Goal: Transaction & Acquisition: Purchase product/service

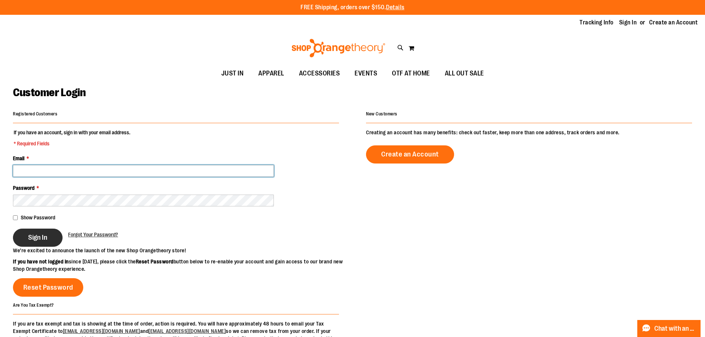
type input "**********"
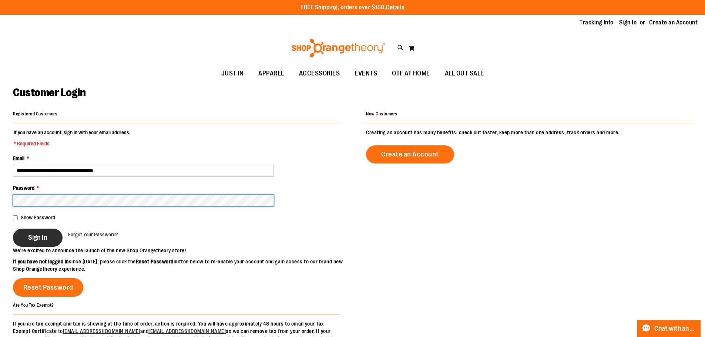
type input "**********"
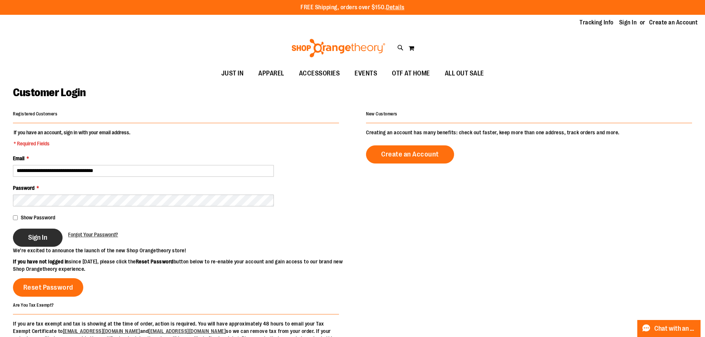
click at [54, 241] on button "Sign In" at bounding box center [38, 238] width 50 height 18
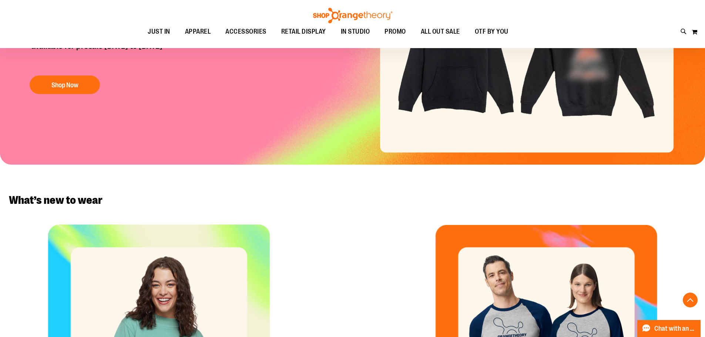
scroll to position [148, 0]
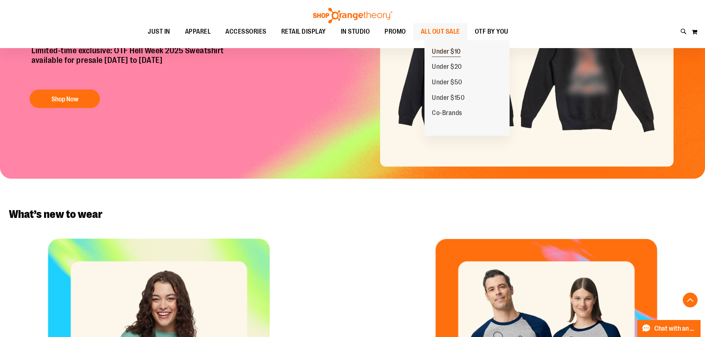
type input "**********"
click at [447, 52] on span "Under $10" at bounding box center [446, 52] width 29 height 9
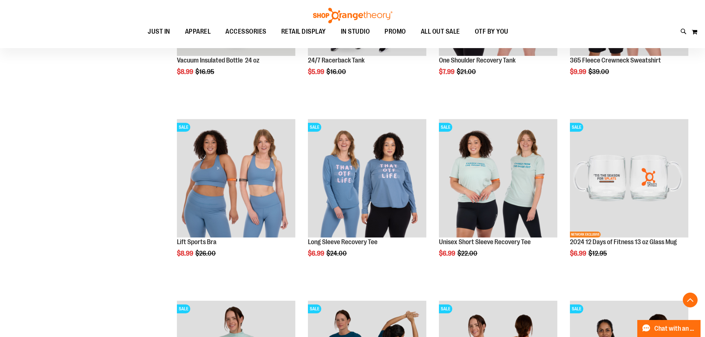
scroll to position [222, 0]
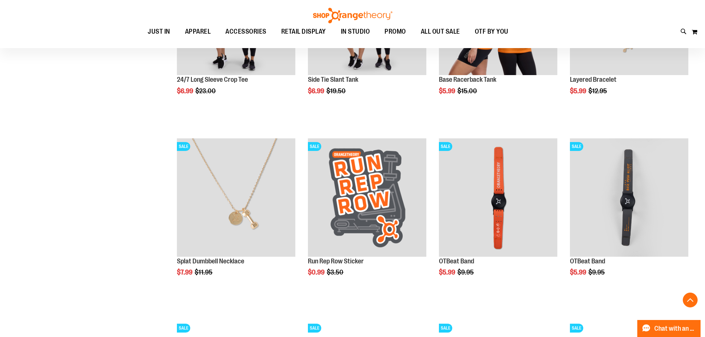
scroll to position [740, 0]
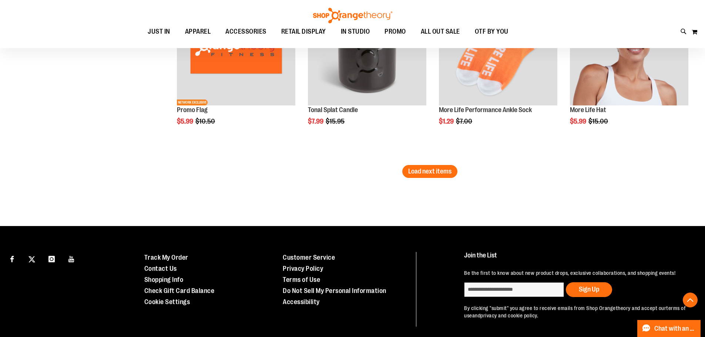
scroll to position [1628, 0]
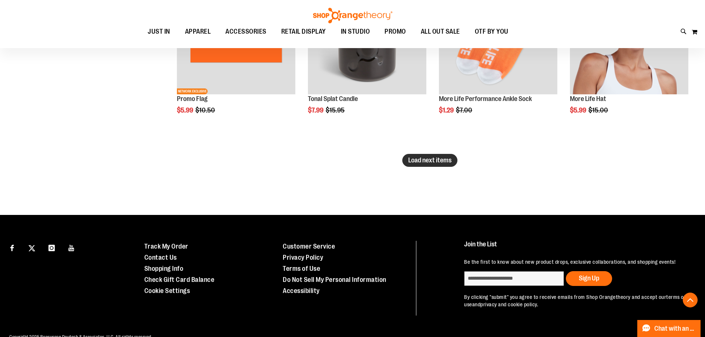
type input "**********"
click at [425, 161] on span "Load next items" at bounding box center [429, 160] width 43 height 7
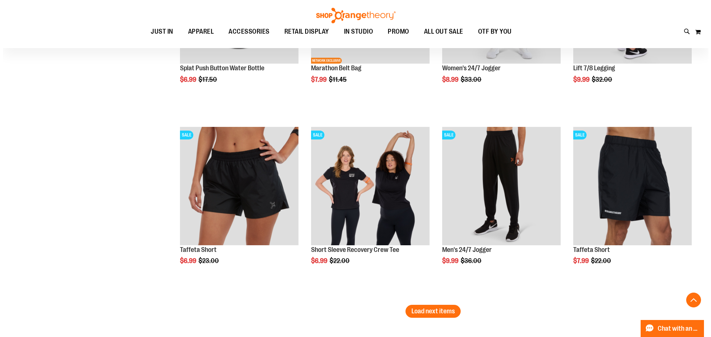
scroll to position [2035, 0]
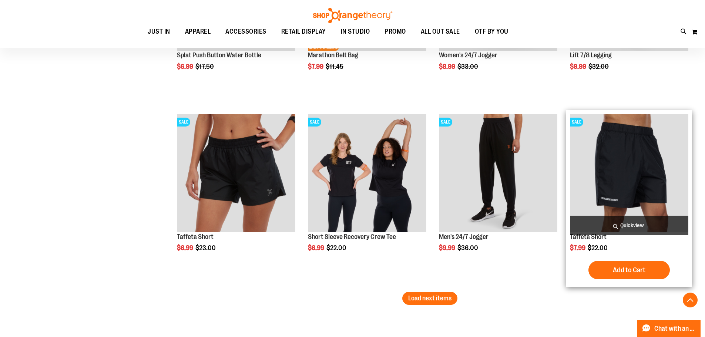
click at [628, 221] on span "Quickview" at bounding box center [629, 226] width 118 height 20
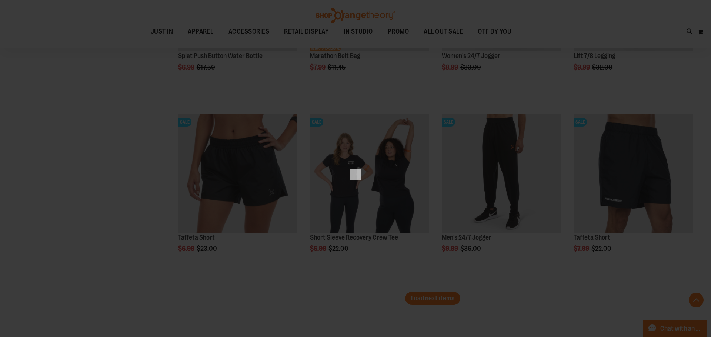
scroll to position [0, 0]
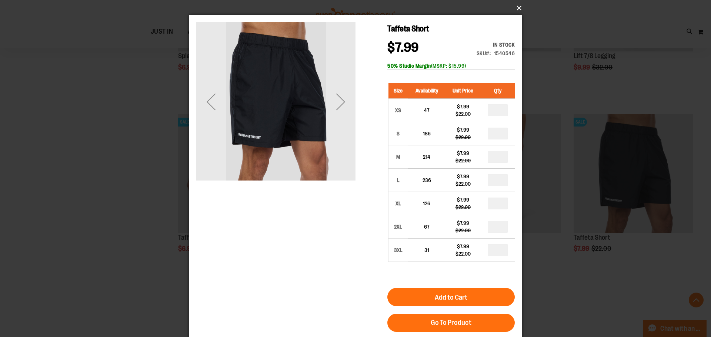
click at [515, 6] on button "×" at bounding box center [357, 8] width 333 height 16
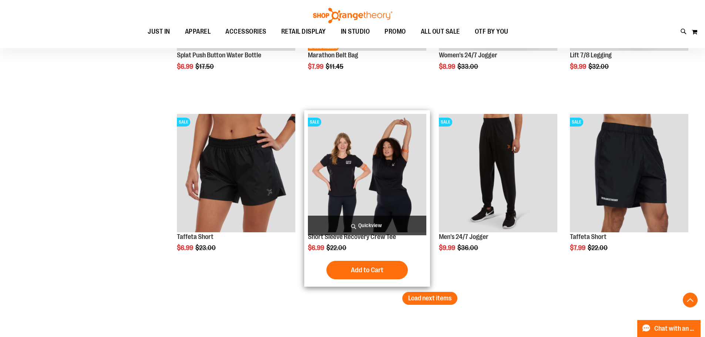
click at [386, 225] on span "Quickview" at bounding box center [367, 226] width 118 height 20
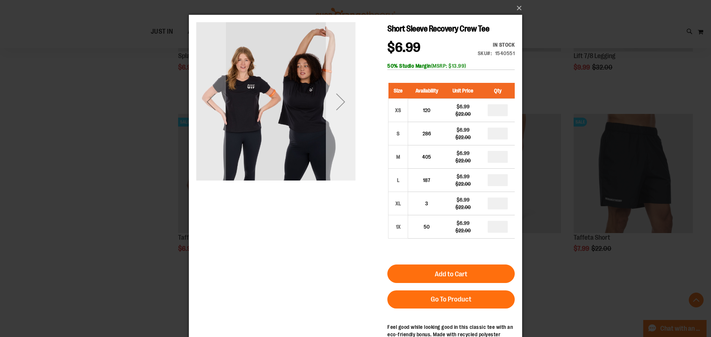
click at [338, 97] on div "Next" at bounding box center [341, 102] width 30 height 30
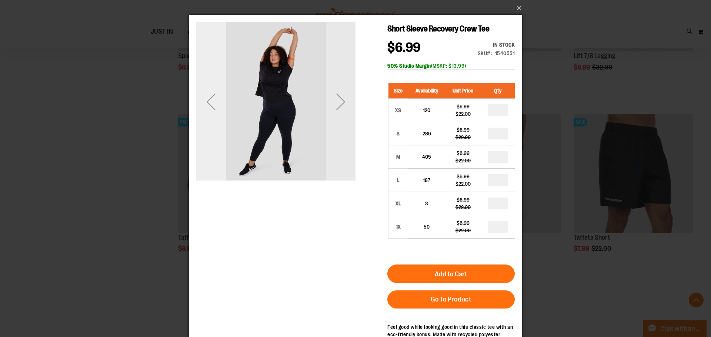
click at [211, 97] on div "Previous" at bounding box center [211, 102] width 30 height 30
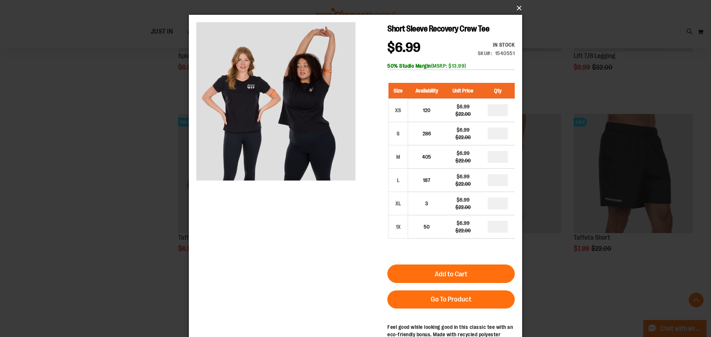
click at [517, 7] on button "×" at bounding box center [357, 8] width 333 height 16
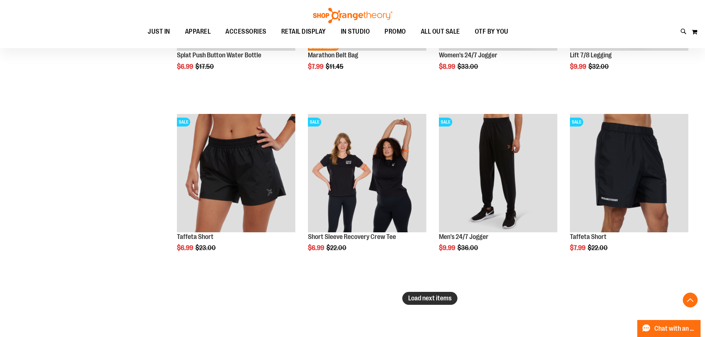
click at [419, 301] on span "Load next items" at bounding box center [429, 298] width 43 height 7
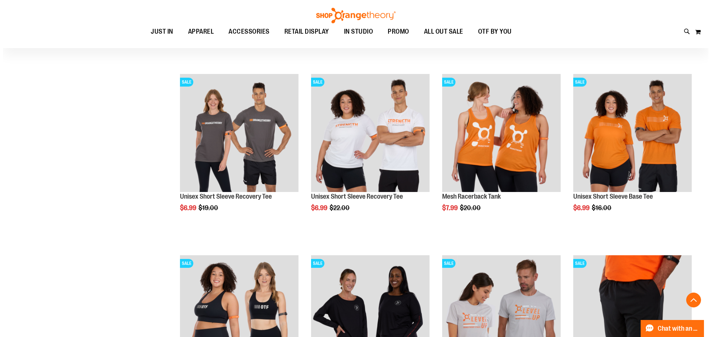
scroll to position [2257, 0]
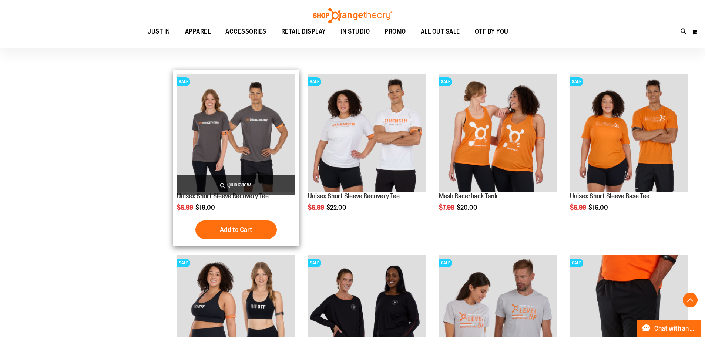
click at [245, 182] on span "Quickview" at bounding box center [236, 185] width 118 height 20
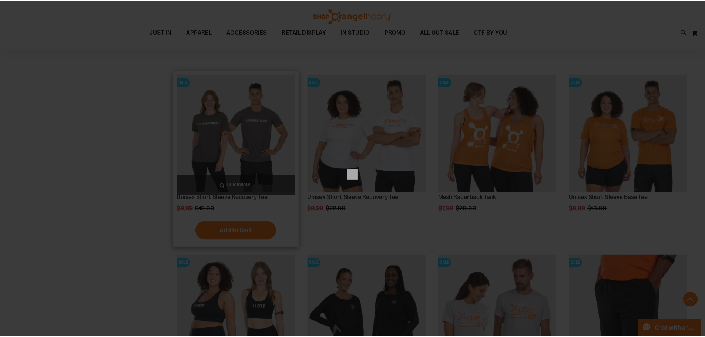
scroll to position [0, 0]
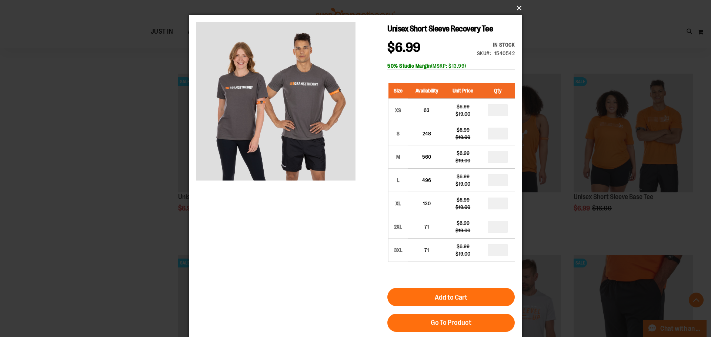
click at [517, 8] on button "×" at bounding box center [357, 8] width 333 height 16
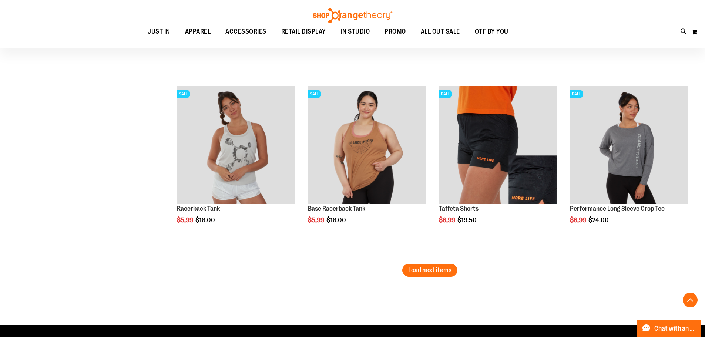
scroll to position [2628, 0]
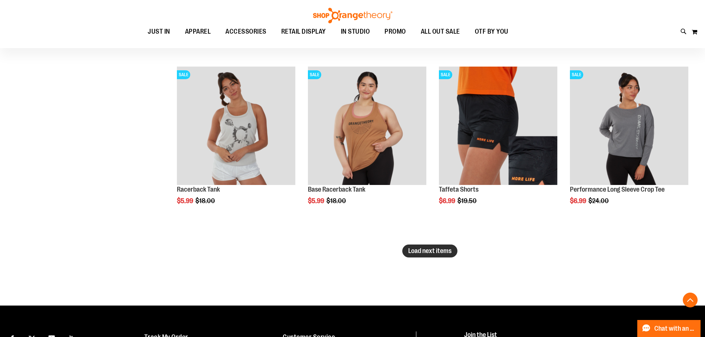
click at [430, 251] on span "Load next items" at bounding box center [429, 250] width 43 height 7
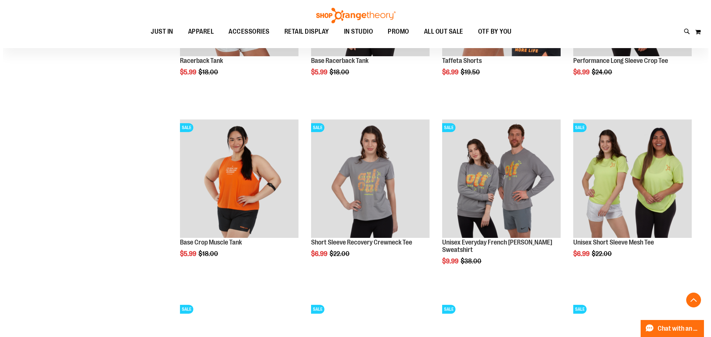
scroll to position [2776, 0]
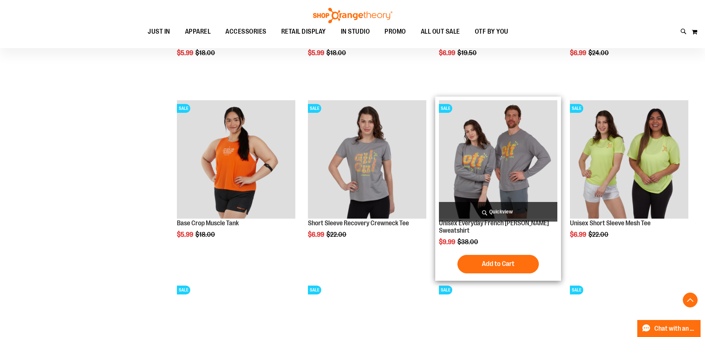
click at [494, 211] on span "Quickview" at bounding box center [498, 212] width 118 height 20
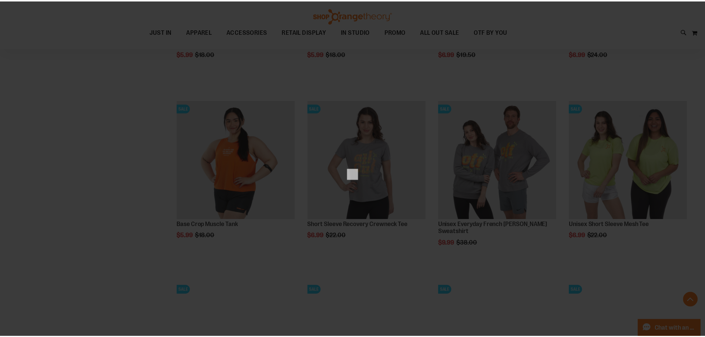
scroll to position [0, 0]
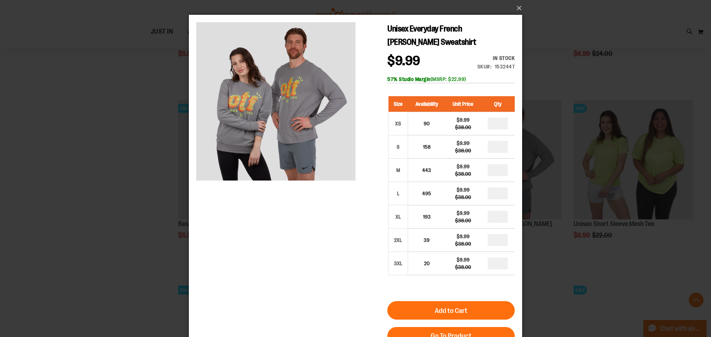
click at [97, 171] on div "×" at bounding box center [355, 168] width 711 height 337
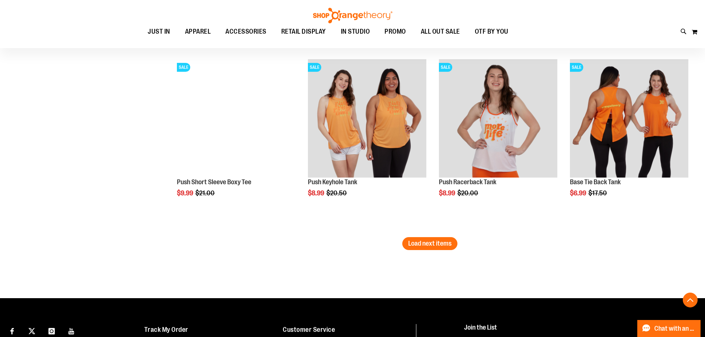
scroll to position [3176, 0]
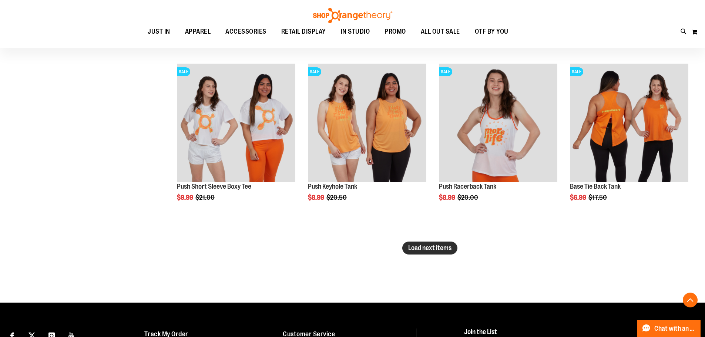
click at [428, 246] on span "Load next items" at bounding box center [429, 247] width 43 height 7
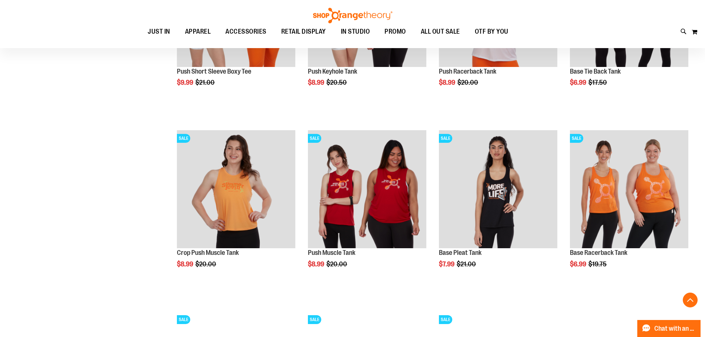
scroll to position [3324, 0]
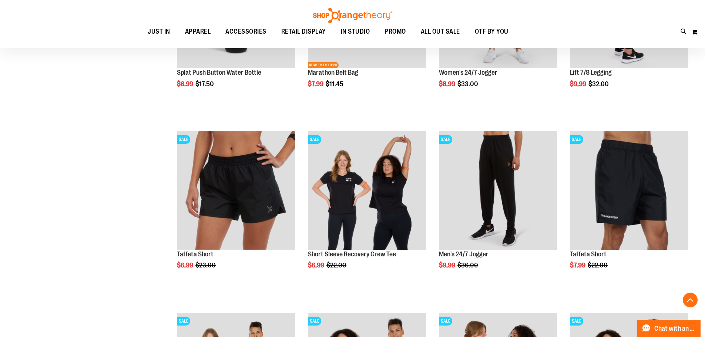
scroll to position [1954, 0]
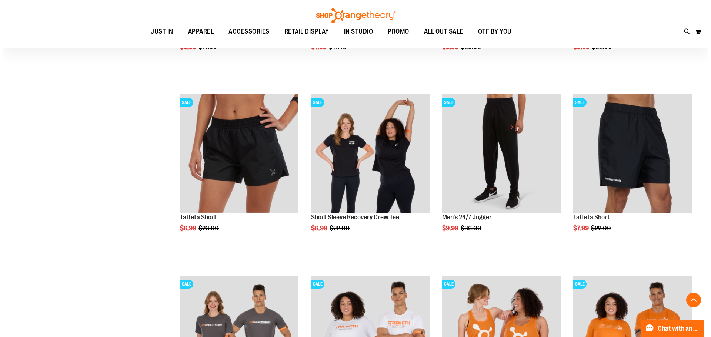
scroll to position [2028, 0]
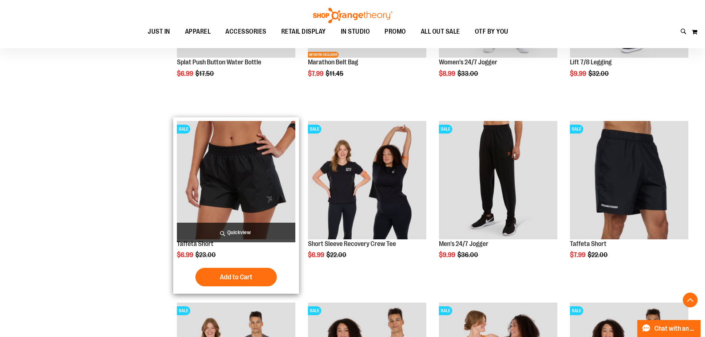
click at [242, 229] on span "Quickview" at bounding box center [236, 233] width 118 height 20
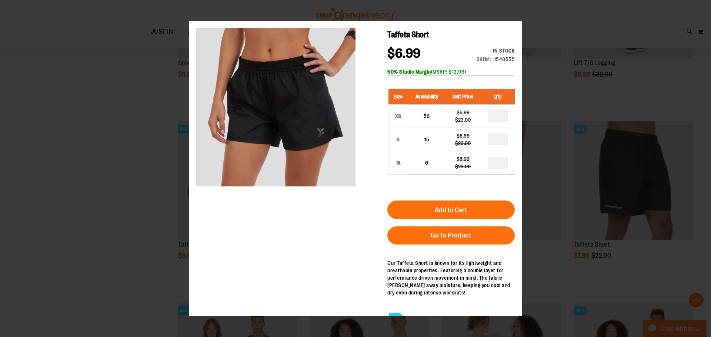
click at [122, 153] on div "×" at bounding box center [355, 168] width 711 height 337
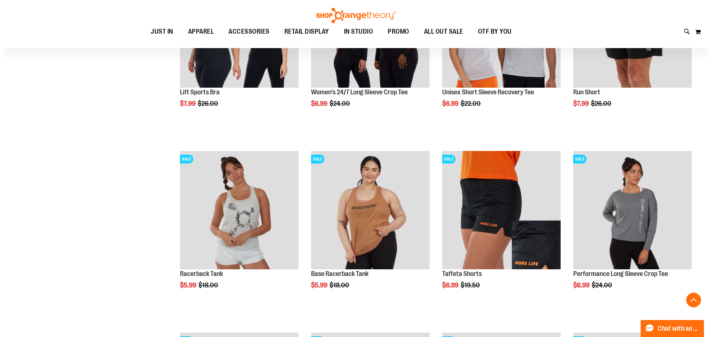
scroll to position [2546, 0]
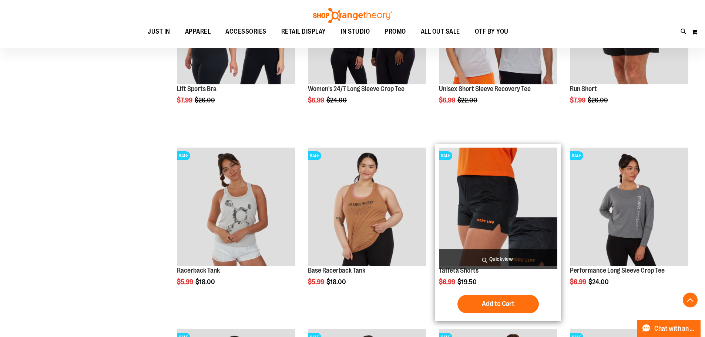
click at [492, 257] on span "Quickview" at bounding box center [498, 259] width 118 height 20
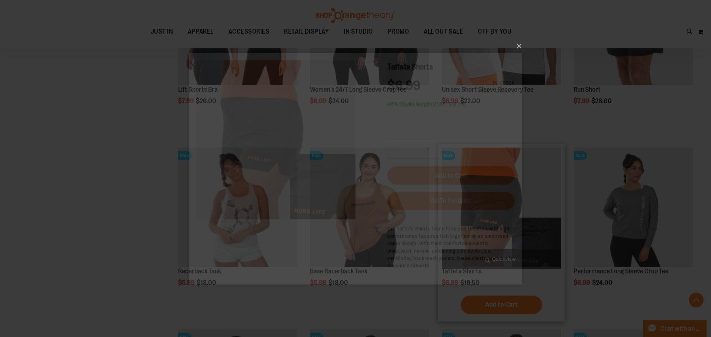
scroll to position [0, 0]
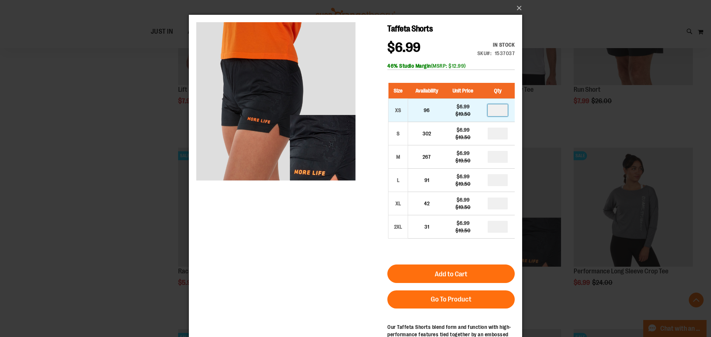
drag, startPoint x: 502, startPoint y: 112, endPoint x: 493, endPoint y: 112, distance: 9.3
click at [493, 112] on input "number" at bounding box center [497, 110] width 20 height 12
type input "*"
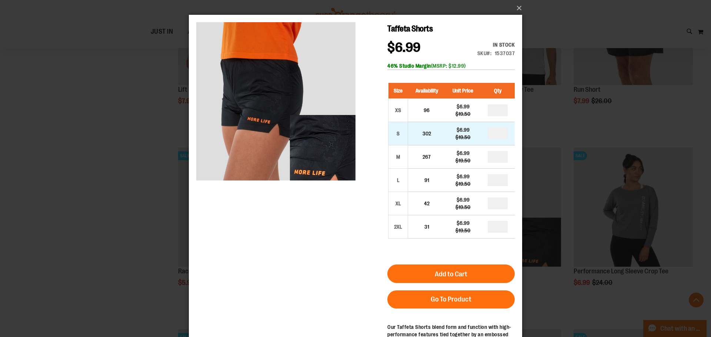
drag, startPoint x: 506, startPoint y: 134, endPoint x: 492, endPoint y: 133, distance: 14.1
type input "*"
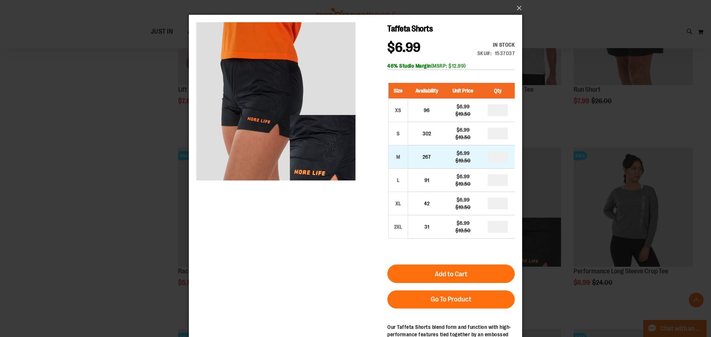
drag, startPoint x: 503, startPoint y: 158, endPoint x: 492, endPoint y: 159, distance: 11.5
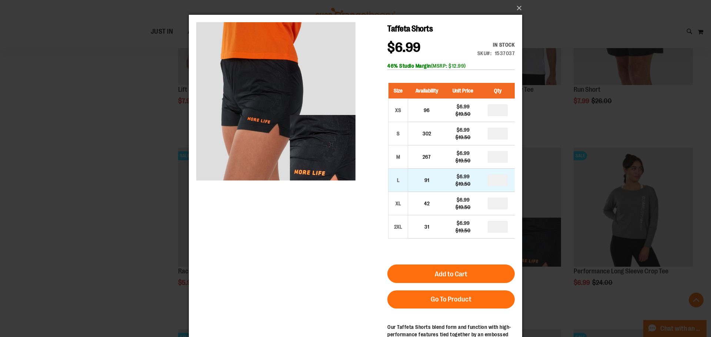
type input "*"
drag, startPoint x: 504, startPoint y: 182, endPoint x: 486, endPoint y: 182, distance: 18.5
type input "*"
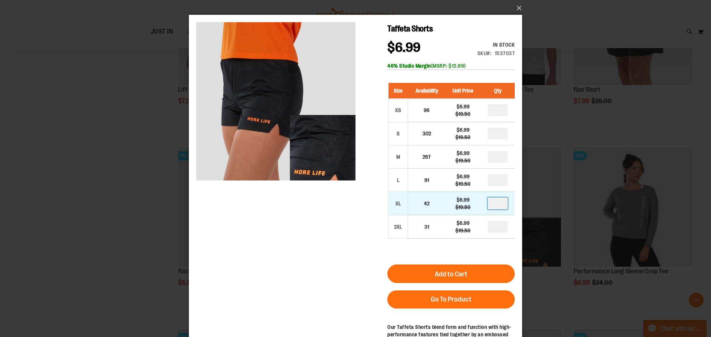
drag, startPoint x: 503, startPoint y: 206, endPoint x: 488, endPoint y: 205, distance: 14.5
type input "*"
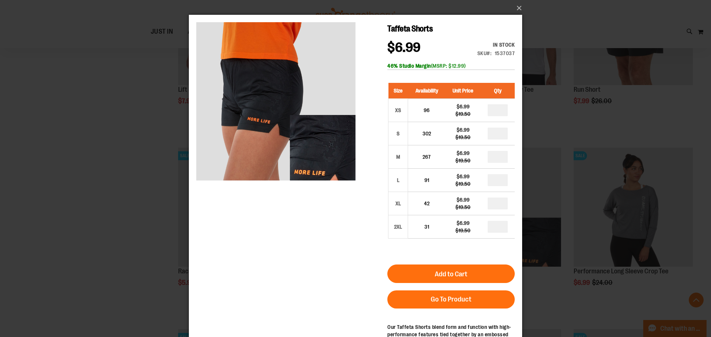
type input "*"
drag, startPoint x: 501, startPoint y: 111, endPoint x: 484, endPoint y: 109, distance: 16.8
type input "*"
click at [374, 211] on div "Taffeta Shorts $6.99 Regular Price $19.50 In stock Only %1 left SKU 1537037 46%…" at bounding box center [355, 209] width 318 height 374
drag, startPoint x: 509, startPoint y: 112, endPoint x: 502, endPoint y: 114, distance: 7.3
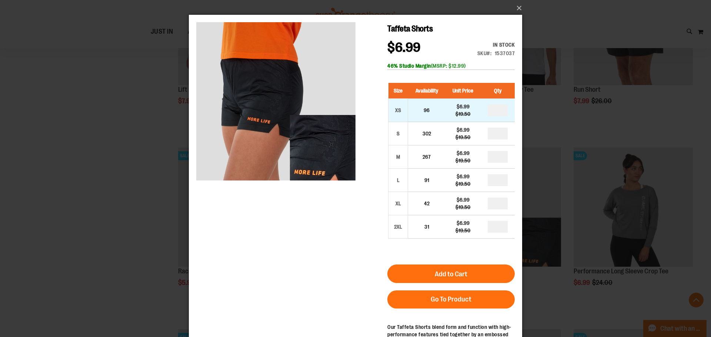
click at [482, 111] on tr "XS 96 $6.99 $19.50 *" at bounding box center [451, 110] width 127 height 23
drag, startPoint x: 493, startPoint y: 134, endPoint x: 508, endPoint y: 120, distance: 20.9
click at [493, 134] on input "*" at bounding box center [497, 134] width 20 height 12
drag, startPoint x: 503, startPoint y: 112, endPoint x: 491, endPoint y: 111, distance: 12.2
click at [491, 111] on input "*" at bounding box center [497, 110] width 20 height 12
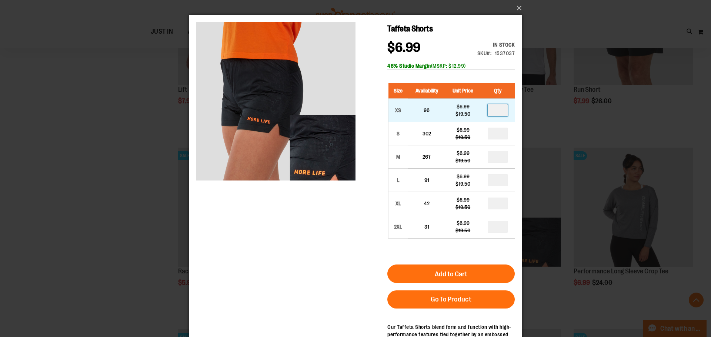
type input "*"
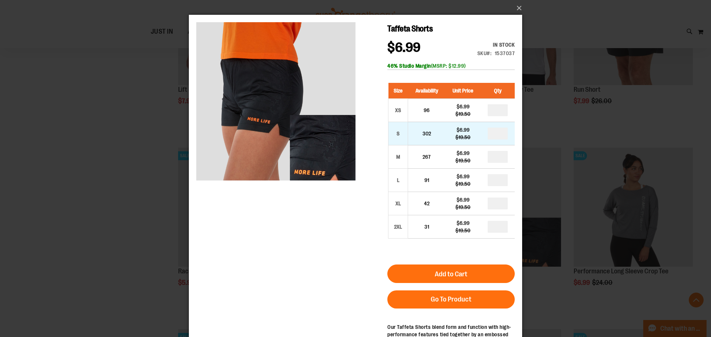
type input "*"
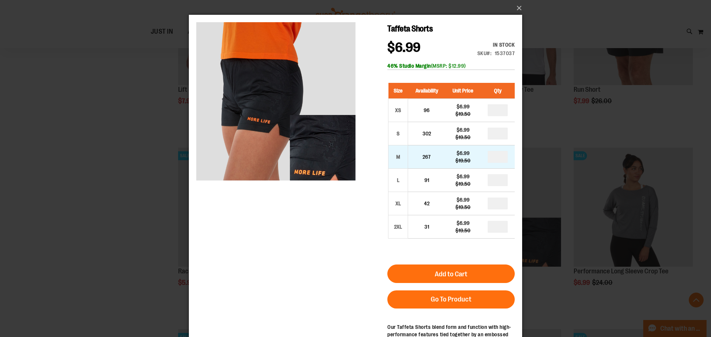
drag, startPoint x: 501, startPoint y: 157, endPoint x: 491, endPoint y: 157, distance: 9.6
type input "*"
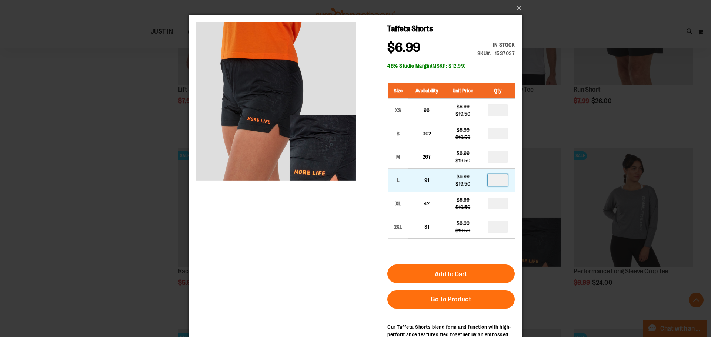
drag, startPoint x: 500, startPoint y: 180, endPoint x: 489, endPoint y: 180, distance: 10.4
type input "*"
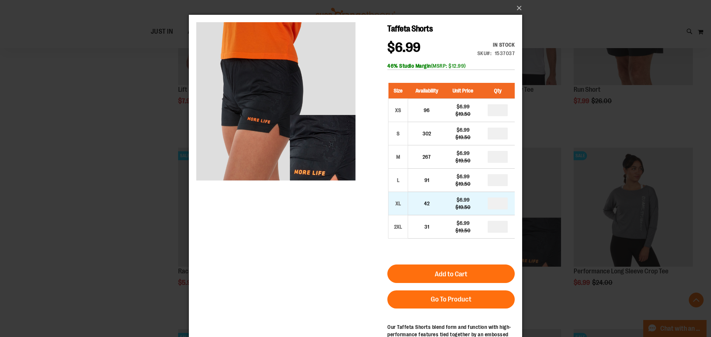
drag, startPoint x: 502, startPoint y: 204, endPoint x: 492, endPoint y: 204, distance: 9.6
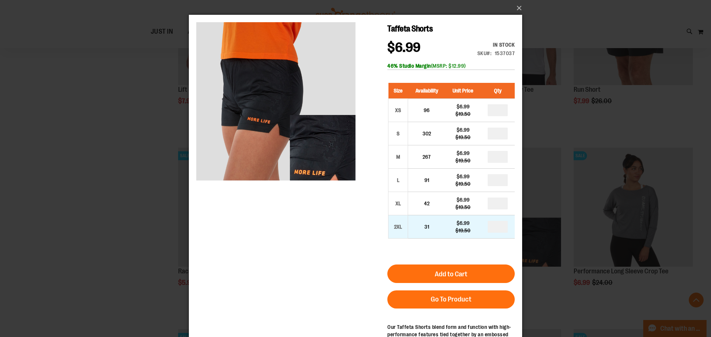
type input "*"
drag, startPoint x: 502, startPoint y: 229, endPoint x: 493, endPoint y: 229, distance: 8.5
type input "*"
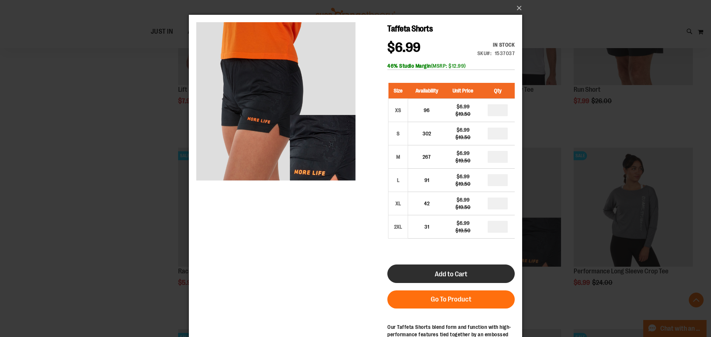
click at [470, 277] on button "Add to Cart" at bounding box center [450, 274] width 127 height 19
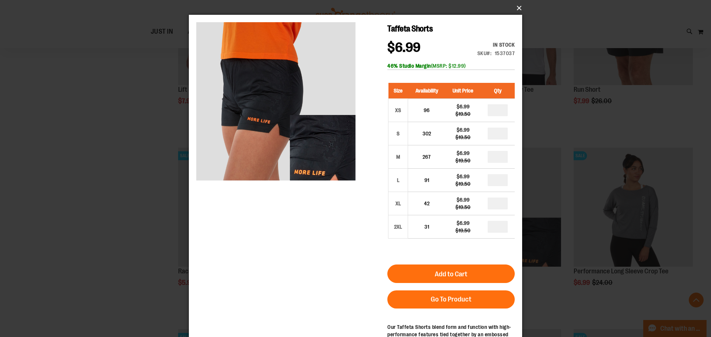
click at [517, 7] on button "×" at bounding box center [357, 8] width 333 height 16
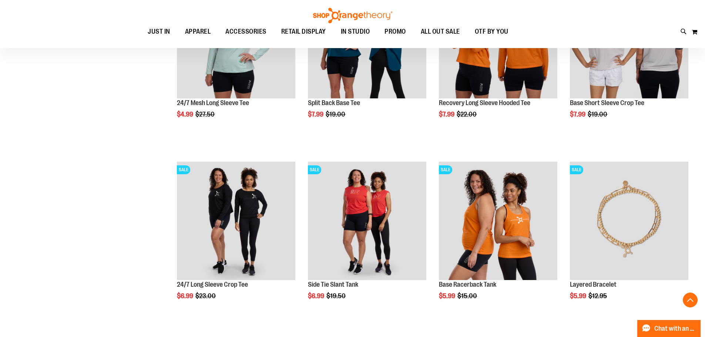
scroll to position [169, 0]
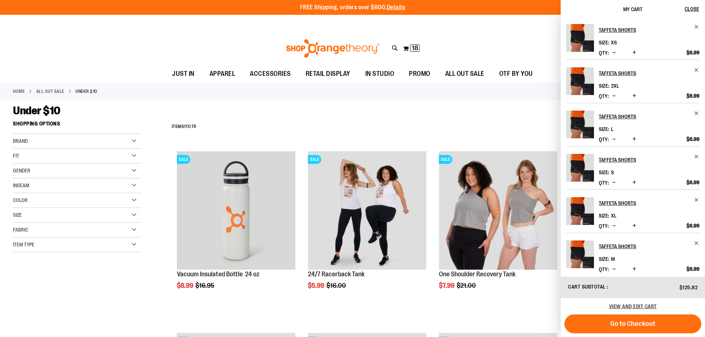
click at [479, 42] on div "Toggle Nav Search Popular Suggestions Advanced Search" at bounding box center [352, 48] width 705 height 34
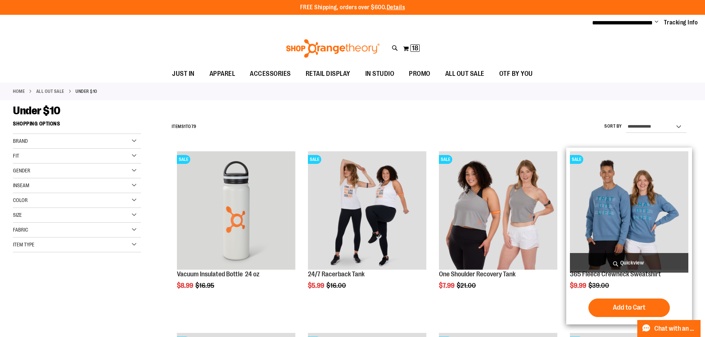
click at [630, 264] on span "Quickview" at bounding box center [629, 263] width 118 height 20
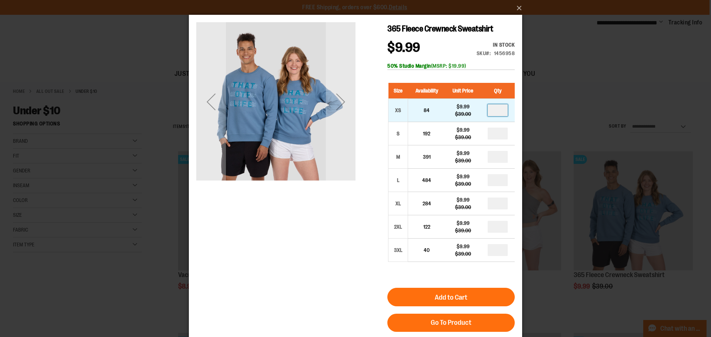
drag, startPoint x: 505, startPoint y: 111, endPoint x: 493, endPoint y: 113, distance: 12.3
click at [492, 111] on input "number" at bounding box center [497, 110] width 20 height 12
type input "*"
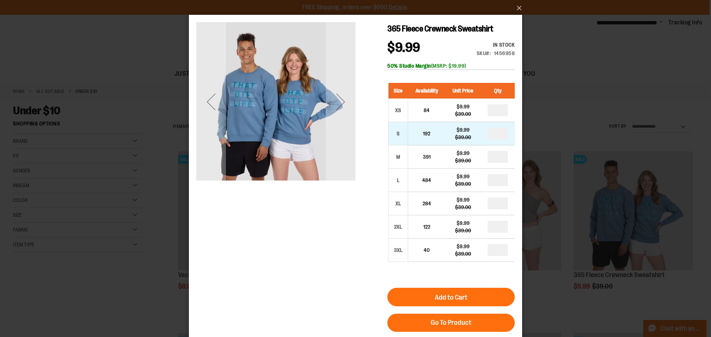
type input "*"
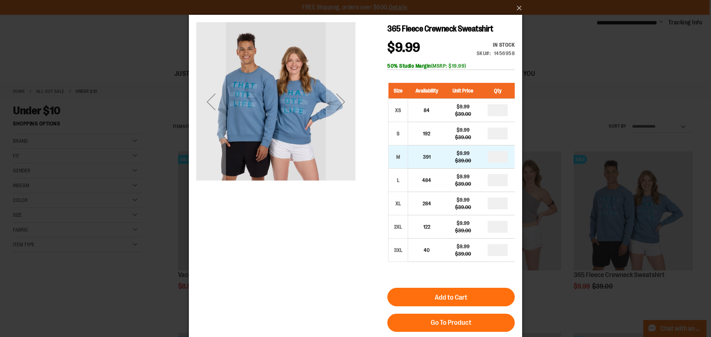
drag, startPoint x: 501, startPoint y: 157, endPoint x: 494, endPoint y: 157, distance: 7.4
type input "*"
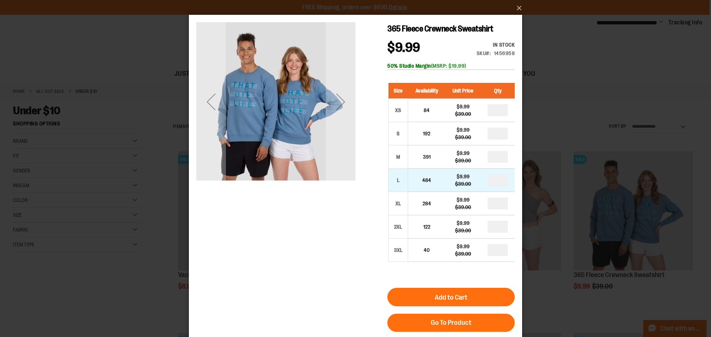
drag, startPoint x: 502, startPoint y: 181, endPoint x: 495, endPoint y: 180, distance: 6.8
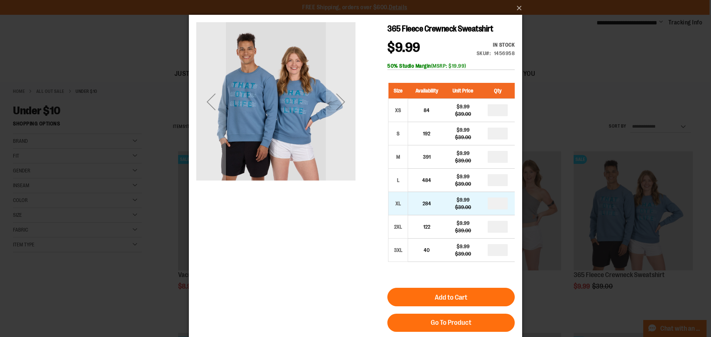
type input "*"
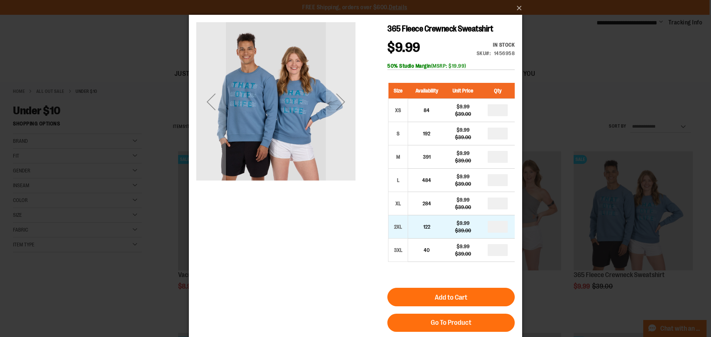
type input "*"
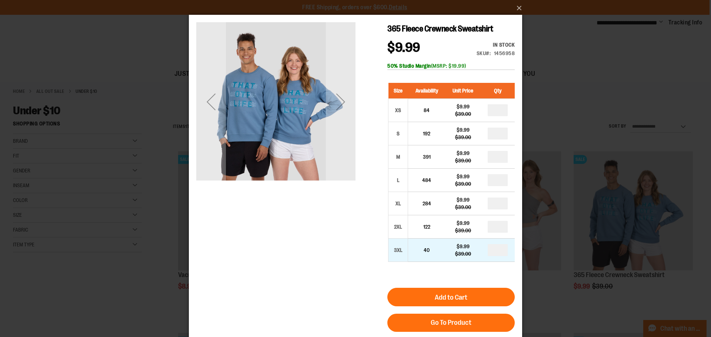
type input "*"
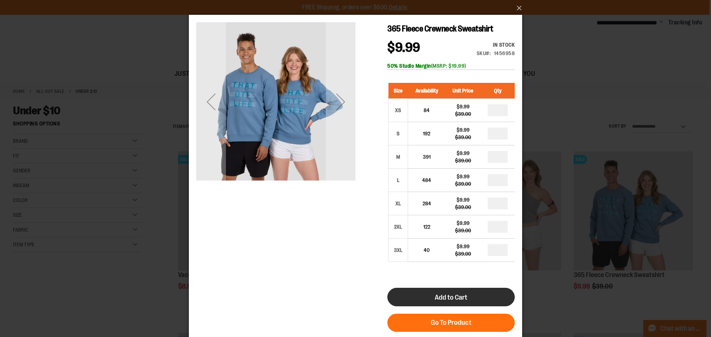
click at [447, 299] on span "Add to Cart" at bounding box center [451, 298] width 33 height 8
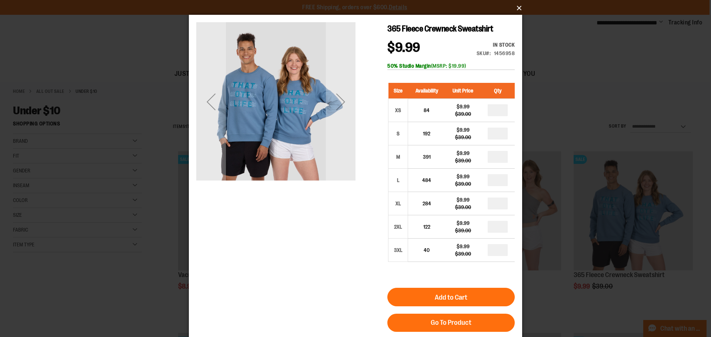
click at [521, 6] on button "×" at bounding box center [357, 8] width 333 height 16
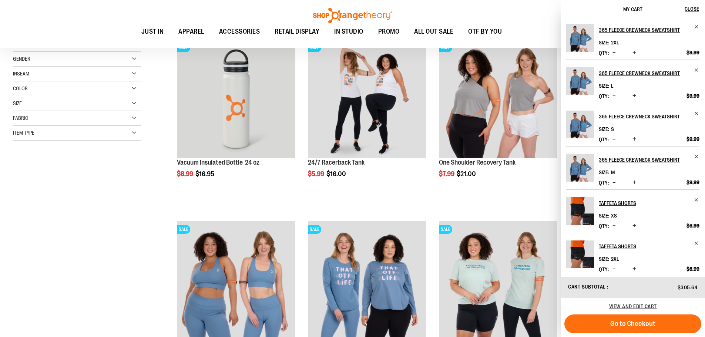
drag, startPoint x: 43, startPoint y: 202, endPoint x: 48, endPoint y: 199, distance: 5.6
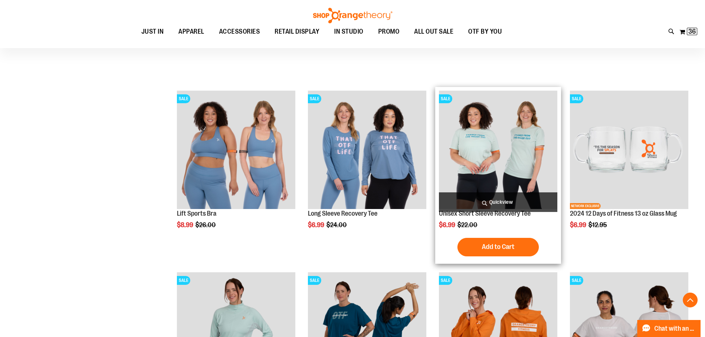
scroll to position [259, 0]
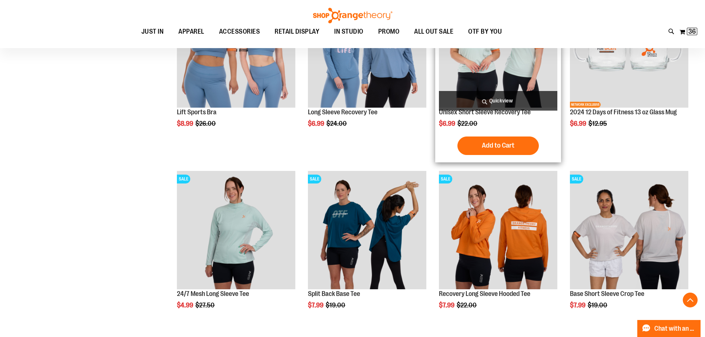
scroll to position [444, 0]
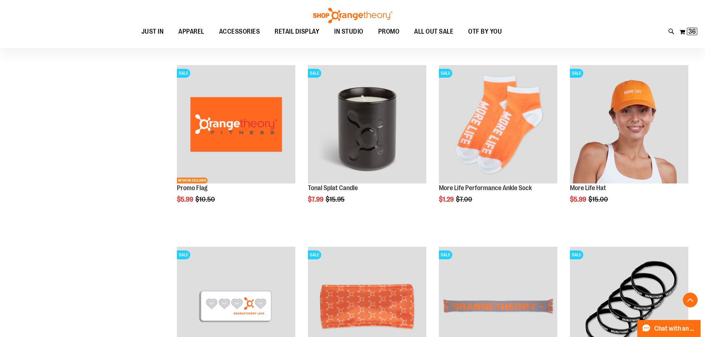
scroll to position [1555, 0]
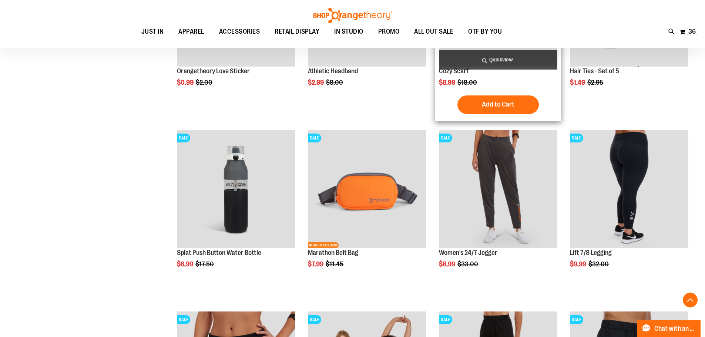
scroll to position [1851, 0]
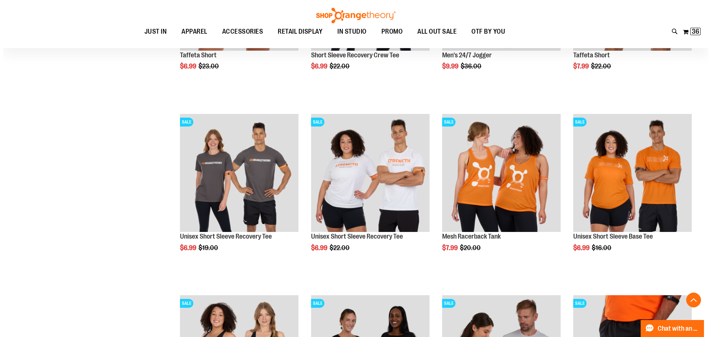
scroll to position [2258, 0]
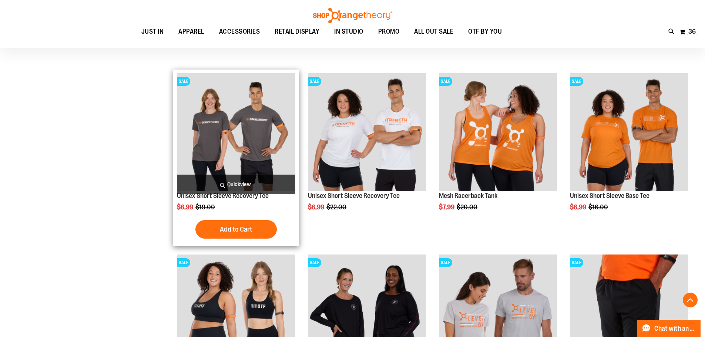
click at [234, 187] on span "Quickview" at bounding box center [236, 185] width 118 height 20
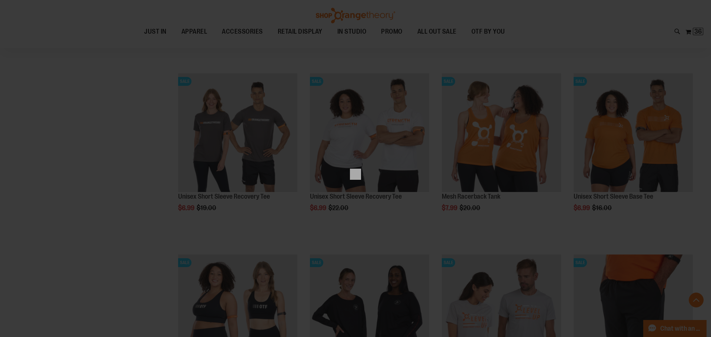
scroll to position [0, 0]
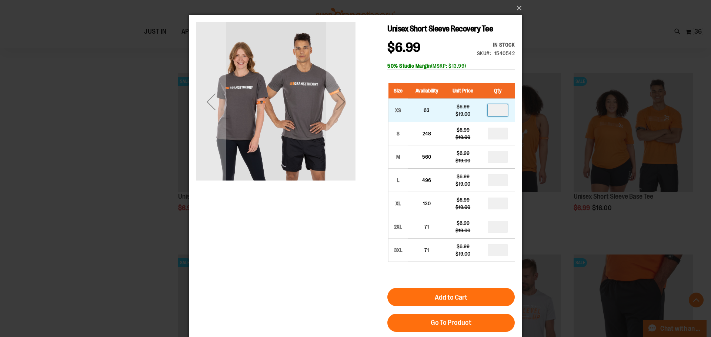
drag, startPoint x: 499, startPoint y: 112, endPoint x: 486, endPoint y: 110, distance: 12.7
click at [486, 110] on td at bounding box center [497, 110] width 34 height 23
type input "*"
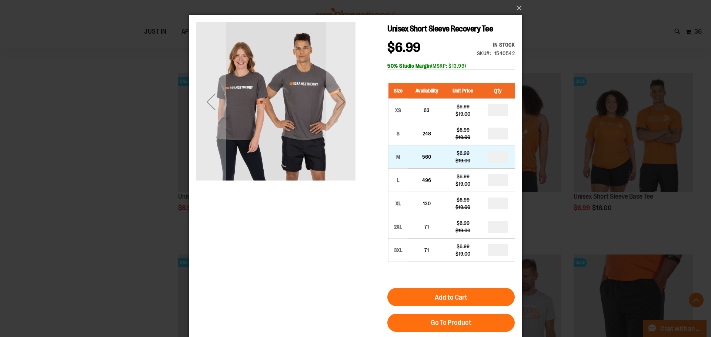
type input "*"
drag, startPoint x: 500, startPoint y: 155, endPoint x: 496, endPoint y: 156, distance: 4.2
type input "*"
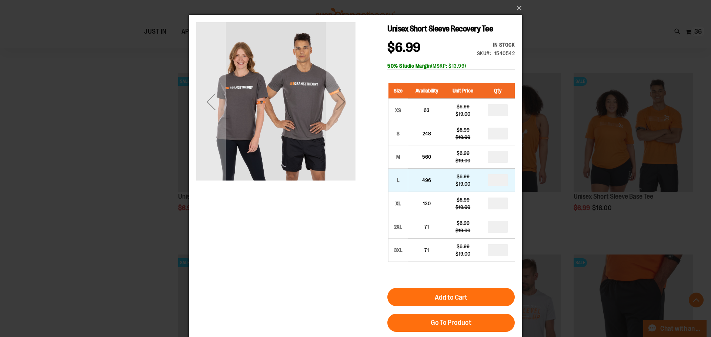
drag, startPoint x: 503, startPoint y: 180, endPoint x: 482, endPoint y: 181, distance: 21.5
type input "*"
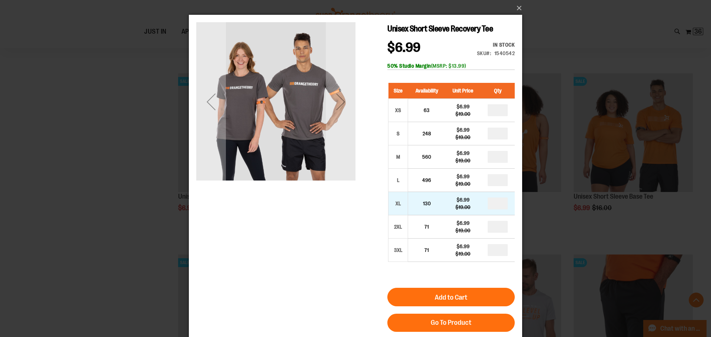
type input "*"
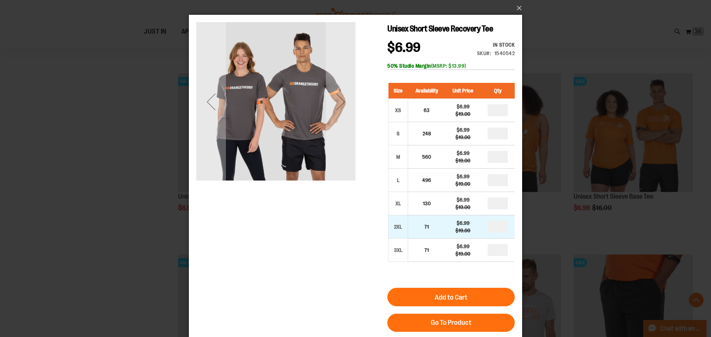
drag, startPoint x: 504, startPoint y: 228, endPoint x: 491, endPoint y: 228, distance: 13.0
type input "*"
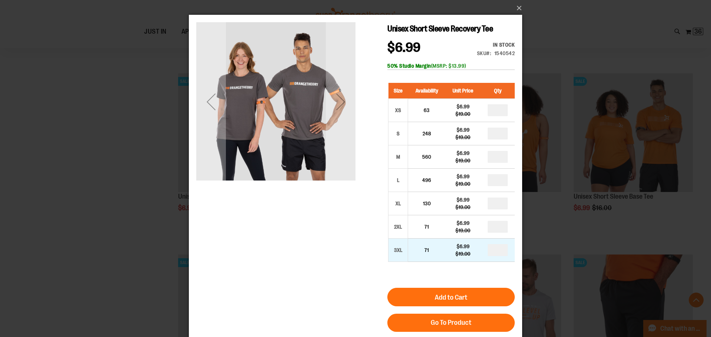
type input "*"
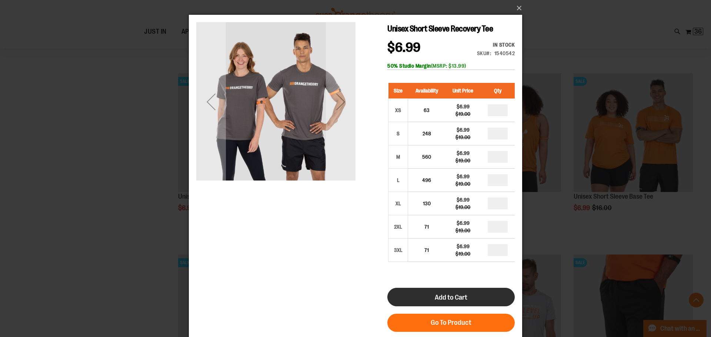
click at [451, 299] on span "Add to Cart" at bounding box center [451, 298] width 33 height 8
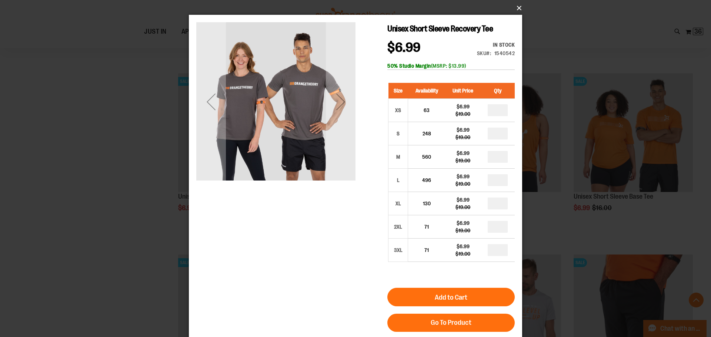
click at [516, 7] on button "×" at bounding box center [357, 8] width 333 height 16
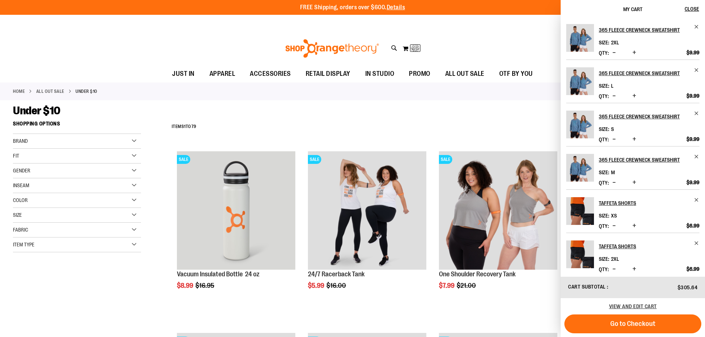
click at [494, 34] on div "Toggle Nav Search Popular Suggestions Advanced Search" at bounding box center [352, 48] width 705 height 34
click at [491, 33] on div "Toggle Nav Search Popular Suggestions Advanced Search" at bounding box center [352, 48] width 705 height 34
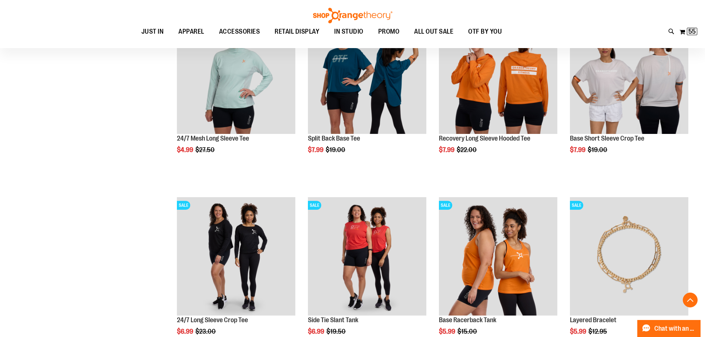
scroll to position [592, 0]
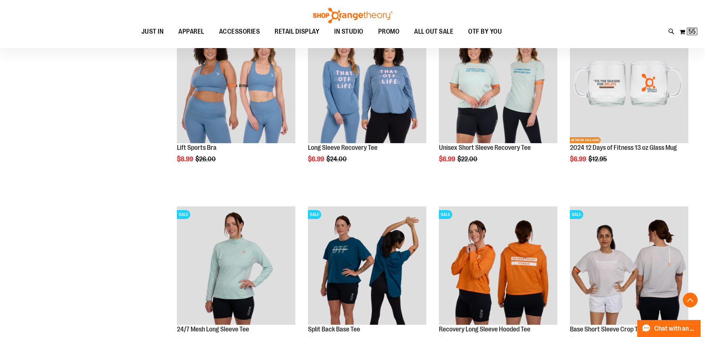
scroll to position [259, 0]
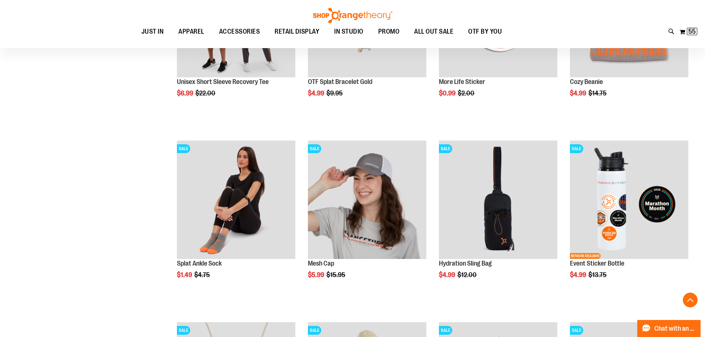
scroll to position [1110, 0]
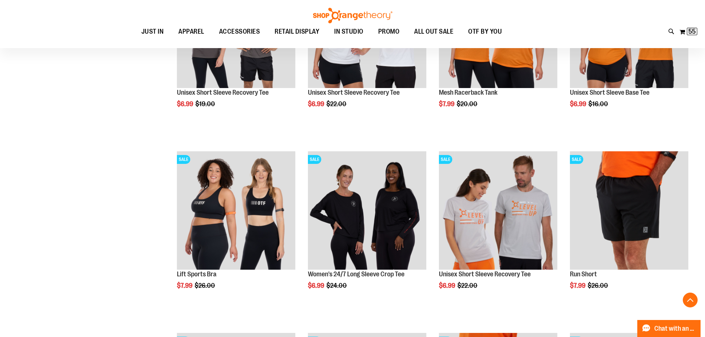
scroll to position [2368, 0]
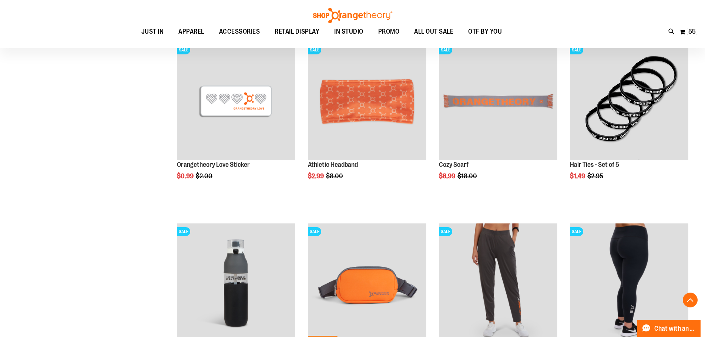
scroll to position [1702, 0]
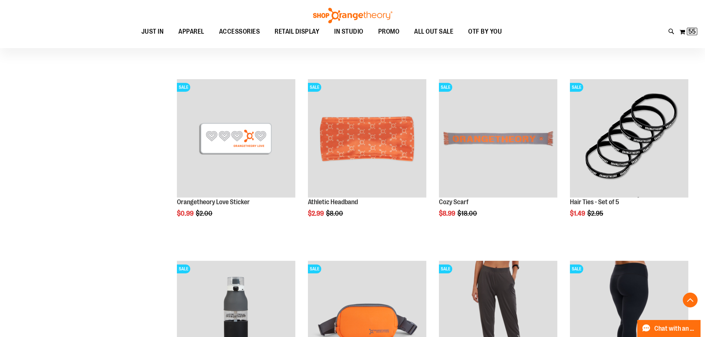
scroll to position [1838, 0]
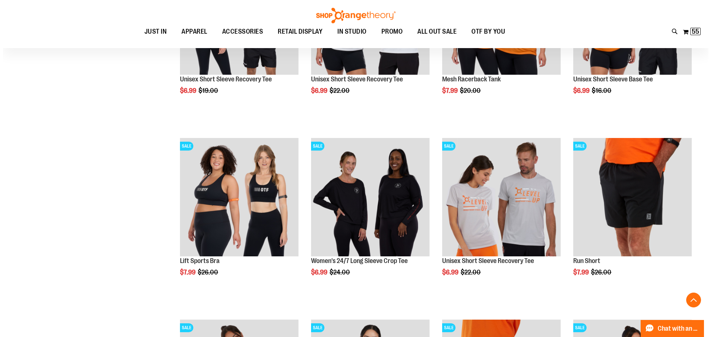
scroll to position [2383, 0]
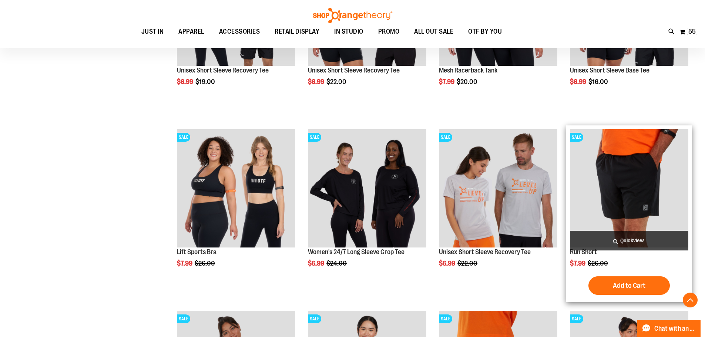
click at [643, 239] on span "Quickview" at bounding box center [629, 241] width 118 height 20
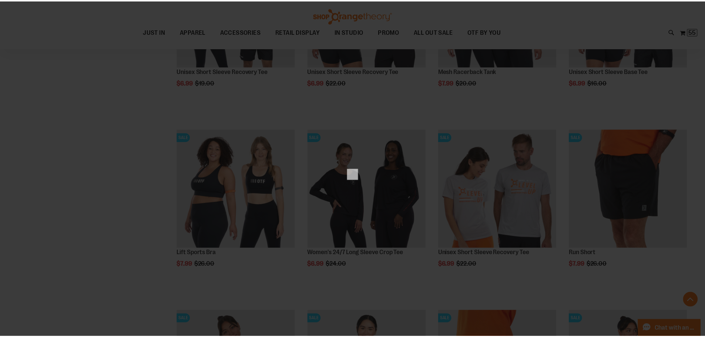
scroll to position [0, 0]
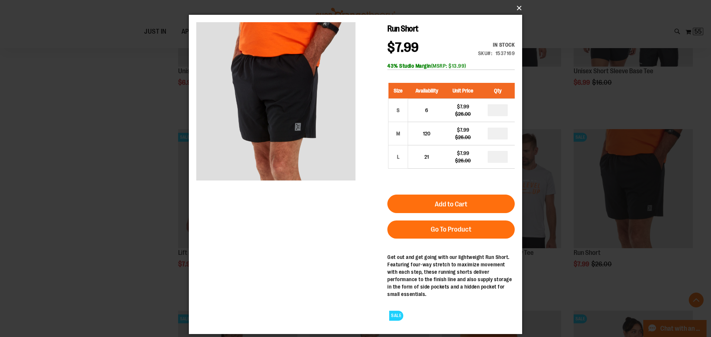
click at [519, 5] on button "×" at bounding box center [357, 8] width 333 height 16
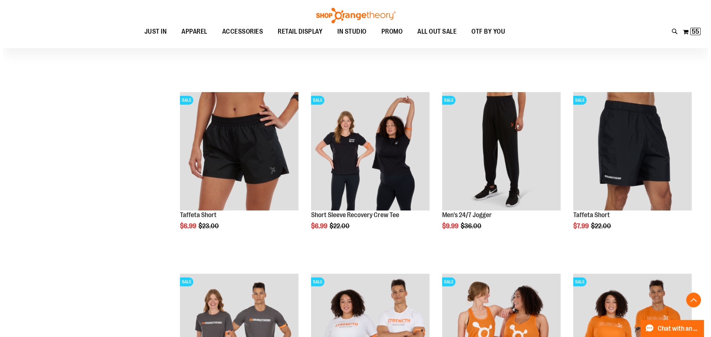
scroll to position [2050, 0]
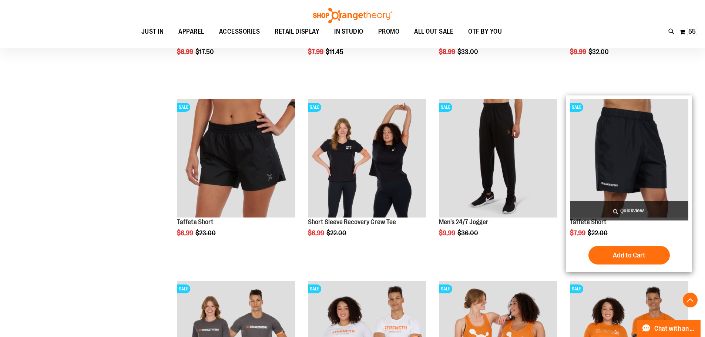
click at [650, 209] on span "Quickview" at bounding box center [629, 211] width 118 height 20
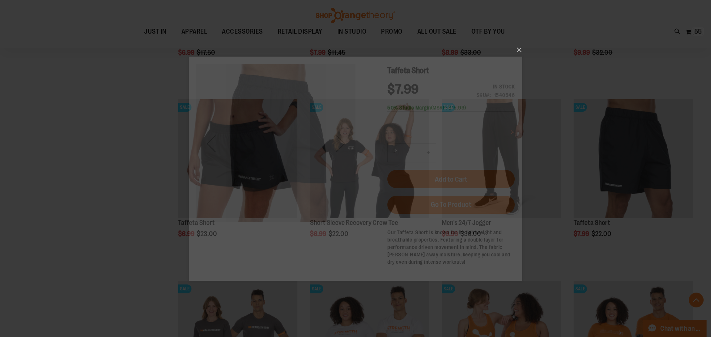
scroll to position [0, 0]
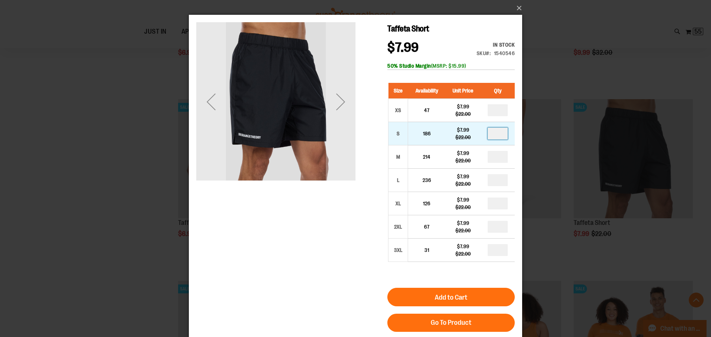
drag, startPoint x: 504, startPoint y: 136, endPoint x: 498, endPoint y: 137, distance: 6.0
click at [498, 136] on input "number" at bounding box center [497, 134] width 20 height 12
type input "*"
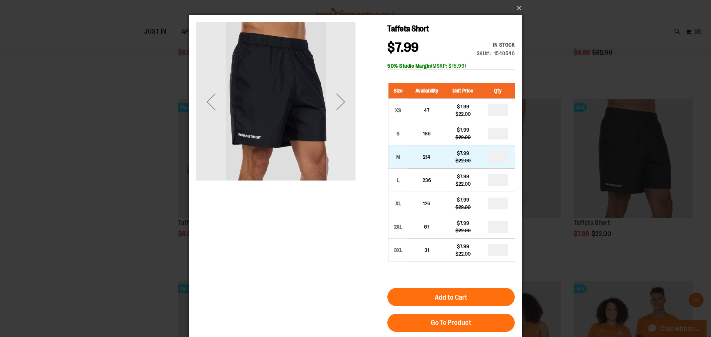
drag, startPoint x: 502, startPoint y: 158, endPoint x: 489, endPoint y: 157, distance: 12.6
type input "*"
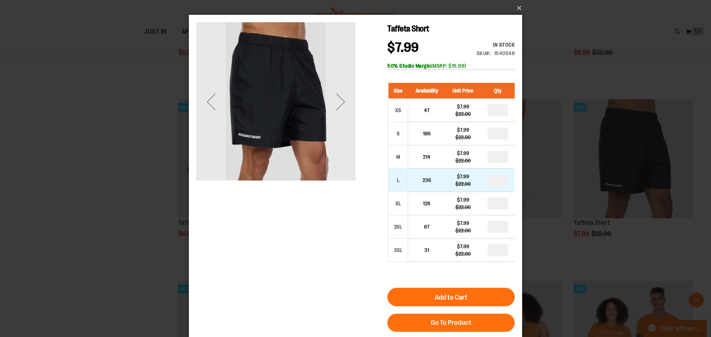
drag, startPoint x: 503, startPoint y: 178, endPoint x: 487, endPoint y: 176, distance: 16.1
type input "*"
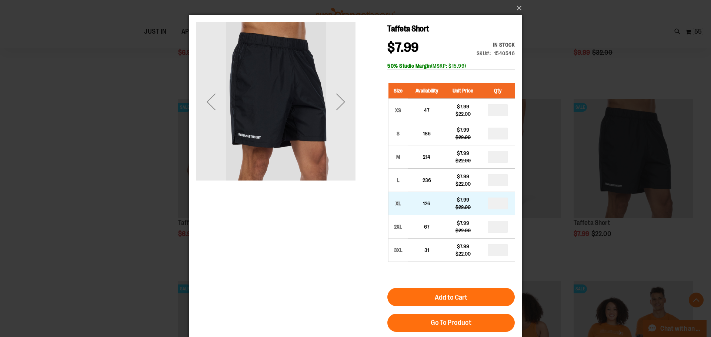
drag, startPoint x: 500, startPoint y: 205, endPoint x: 494, endPoint y: 205, distance: 5.9
type input "*"
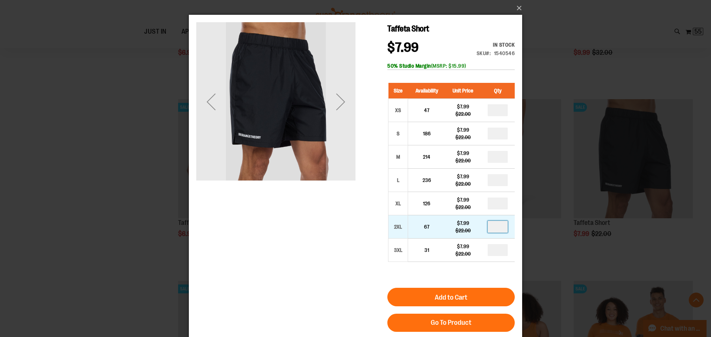
drag, startPoint x: 501, startPoint y: 228, endPoint x: 492, endPoint y: 228, distance: 9.3
type input "*"
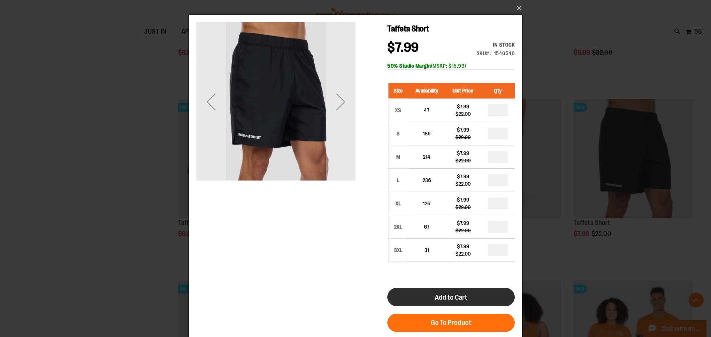
click at [435, 296] on span "Add to Cart" at bounding box center [451, 298] width 33 height 8
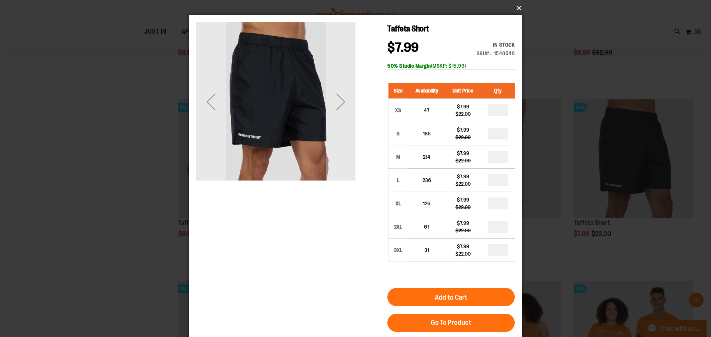
click at [517, 8] on button "×" at bounding box center [357, 8] width 333 height 16
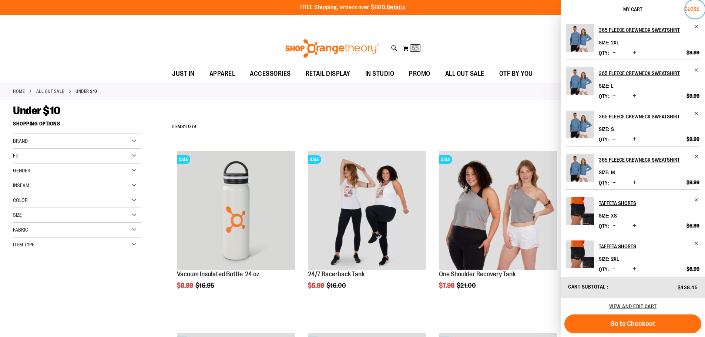
click at [697, 8] on span "Close" at bounding box center [692, 9] width 14 height 6
click at [462, 100] on div "Home ALL OUT SALE Under $10" at bounding box center [352, 92] width 705 height 18
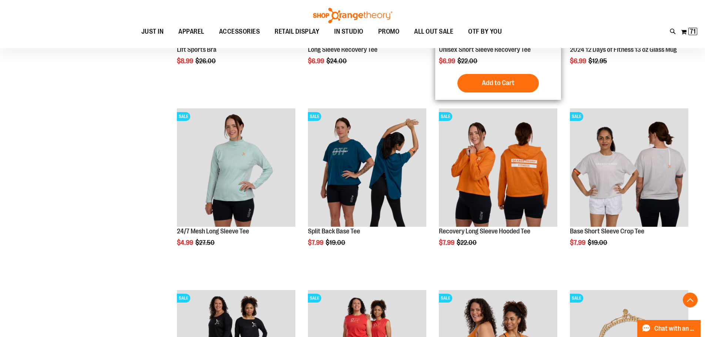
scroll to position [407, 0]
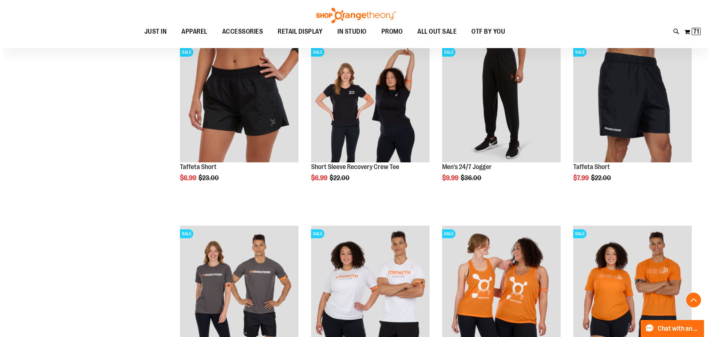
scroll to position [2109, 0]
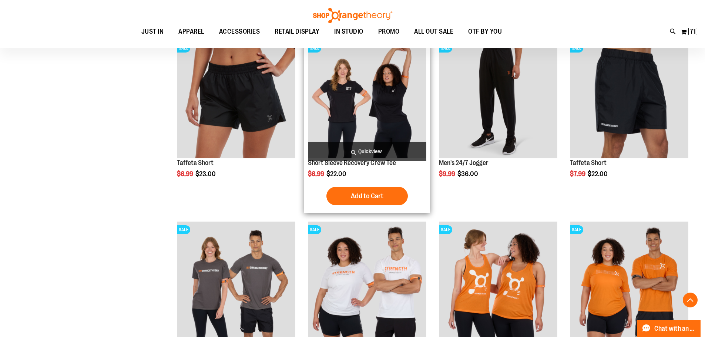
click at [376, 147] on span "Quickview" at bounding box center [367, 152] width 118 height 20
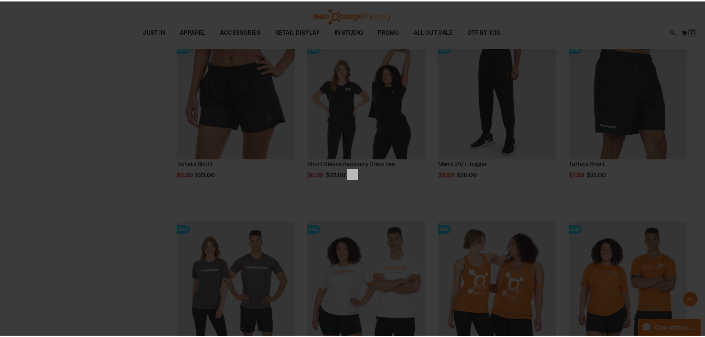
scroll to position [0, 0]
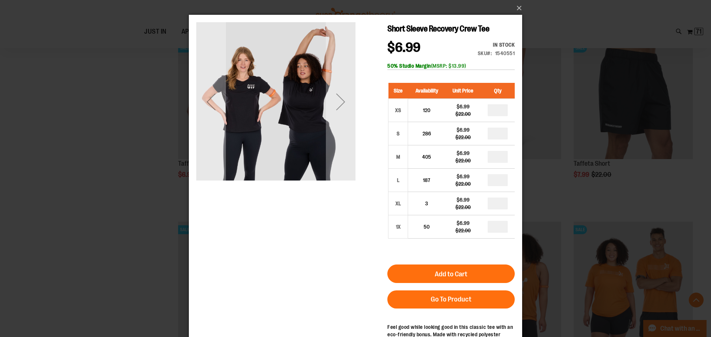
click at [129, 147] on div "×" at bounding box center [355, 168] width 711 height 337
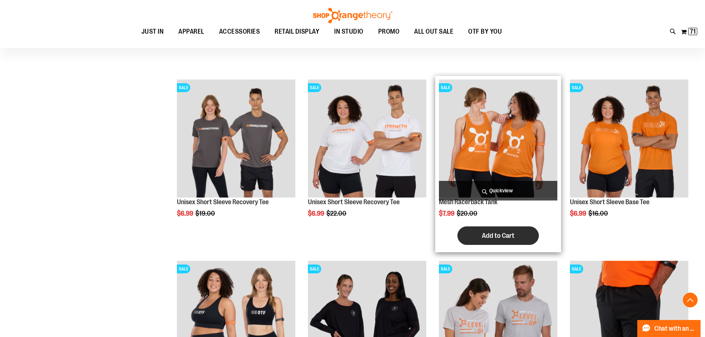
scroll to position [2257, 0]
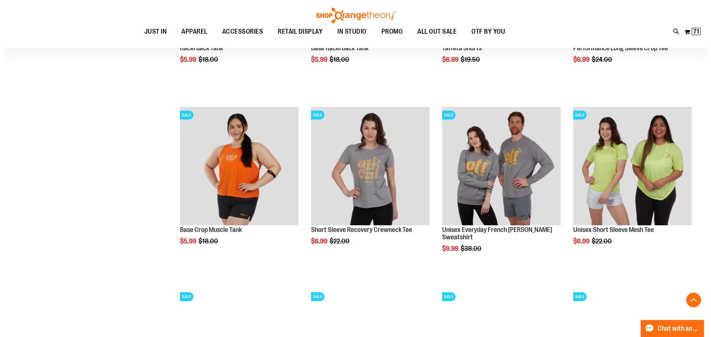
scroll to position [2776, 0]
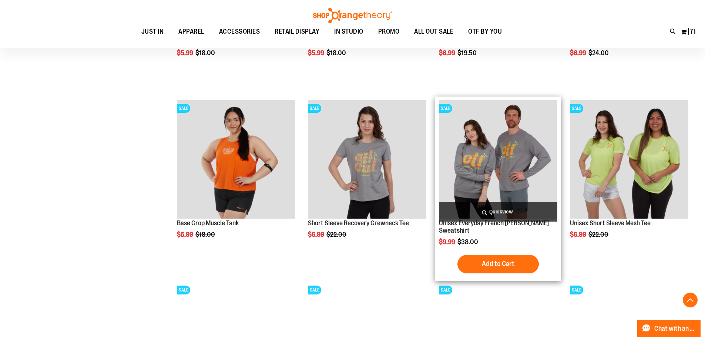
click at [493, 210] on span "Quickview" at bounding box center [498, 212] width 118 height 20
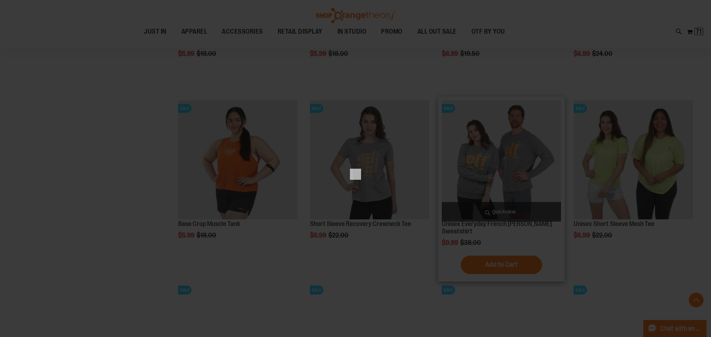
scroll to position [0, 0]
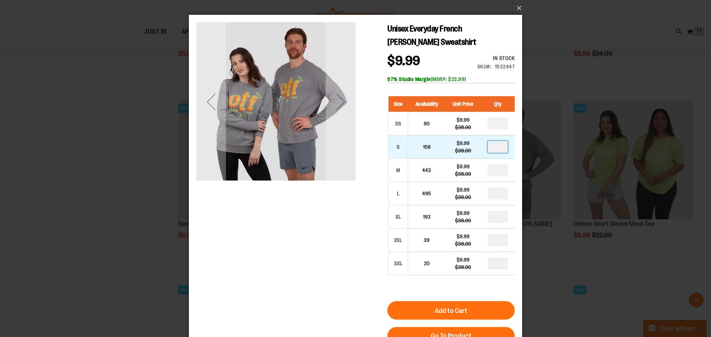
drag, startPoint x: 504, startPoint y: 147, endPoint x: 488, endPoint y: 148, distance: 16.0
click at [488, 148] on td at bounding box center [497, 146] width 34 height 23
type input "*"
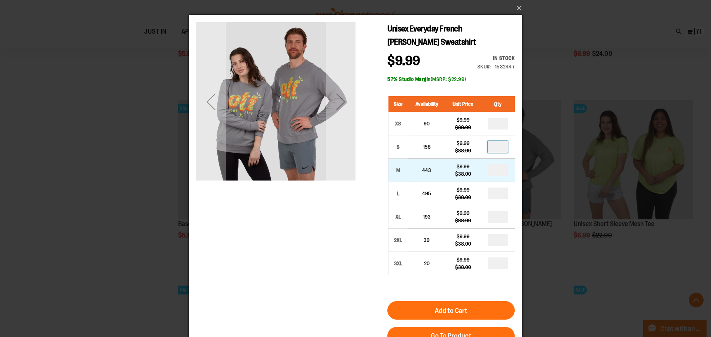
type input "*"
drag, startPoint x: 501, startPoint y: 171, endPoint x: 488, endPoint y: 171, distance: 13.0
type input "*"
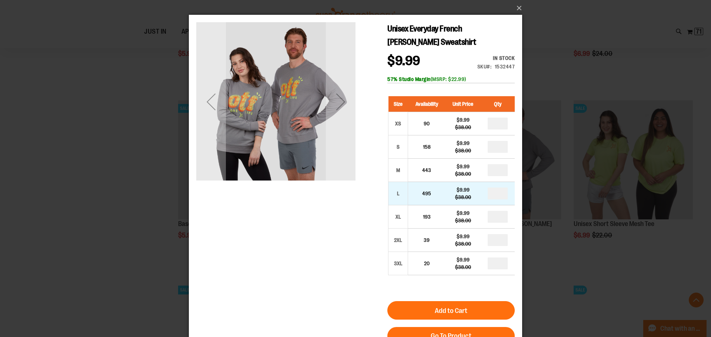
type input "*"
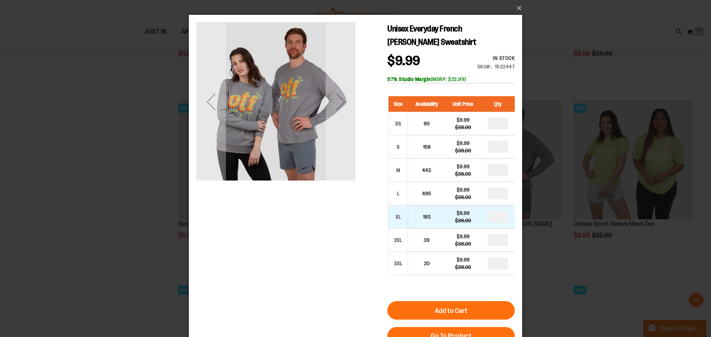
drag, startPoint x: 502, startPoint y: 217, endPoint x: 487, endPoint y: 218, distance: 14.8
type input "*"
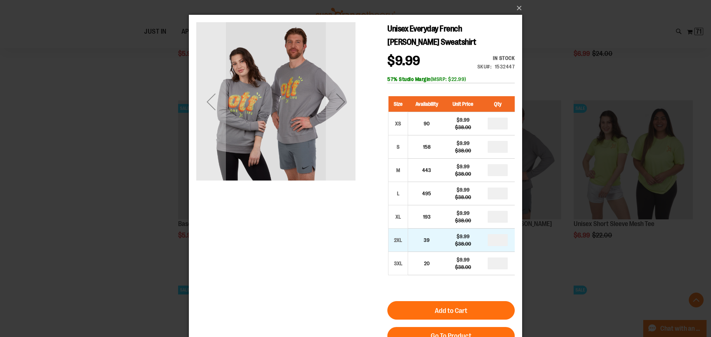
drag, startPoint x: 500, startPoint y: 242, endPoint x: 492, endPoint y: 242, distance: 7.8
type input "*"
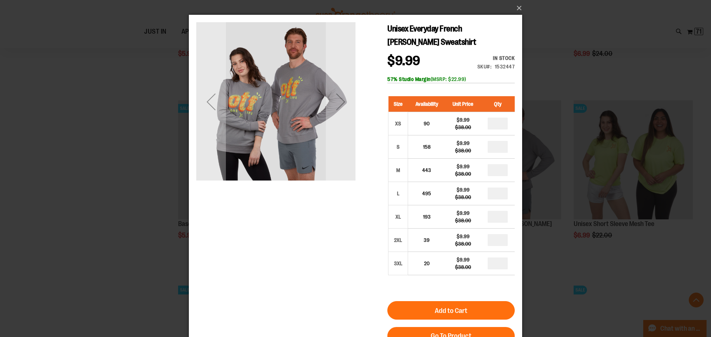
type input "*"
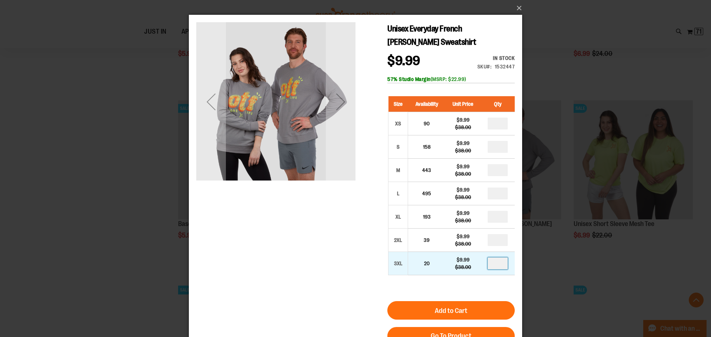
drag, startPoint x: 500, startPoint y: 262, endPoint x: 493, endPoint y: 264, distance: 7.2
type input "*"
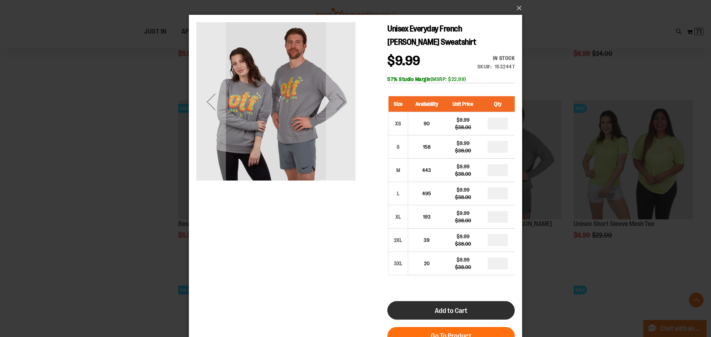
click at [484, 311] on button "Add to Cart" at bounding box center [450, 310] width 127 height 19
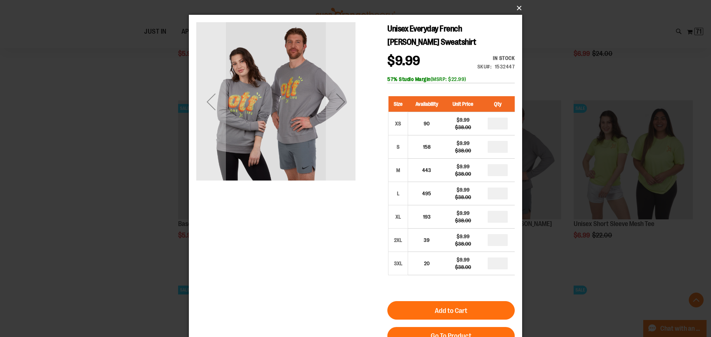
click at [519, 7] on button "×" at bounding box center [357, 8] width 333 height 16
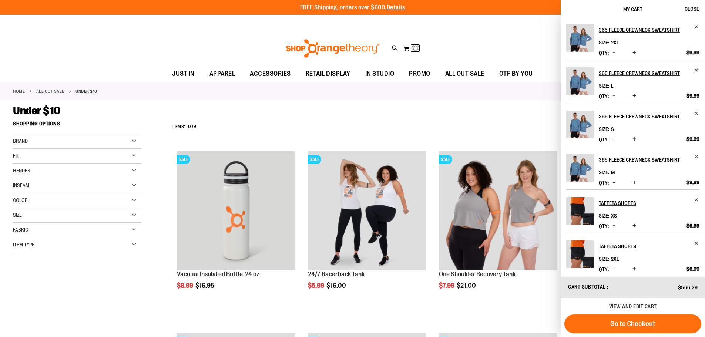
click at [452, 112] on div "Under $10" at bounding box center [352, 110] width 679 height 13
click at [469, 104] on div "Under $10" at bounding box center [352, 110] width 679 height 13
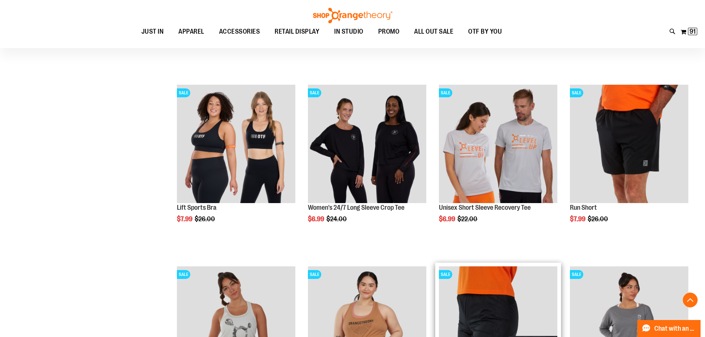
scroll to position [2442, 0]
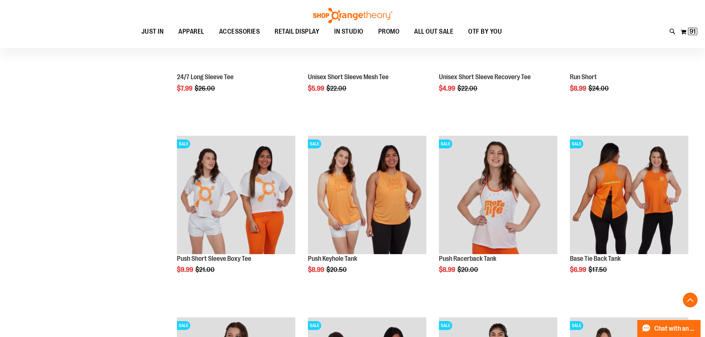
scroll to position [3146, 0]
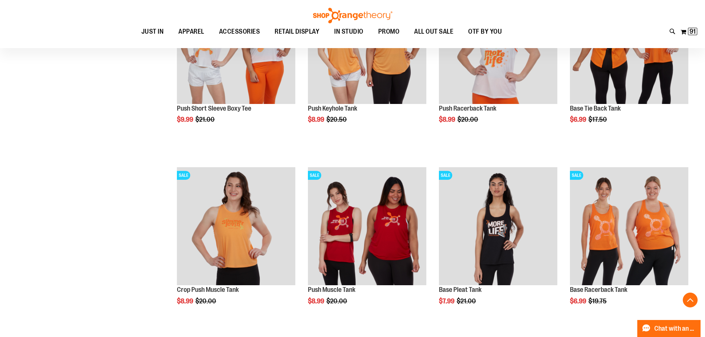
scroll to position [3146, 0]
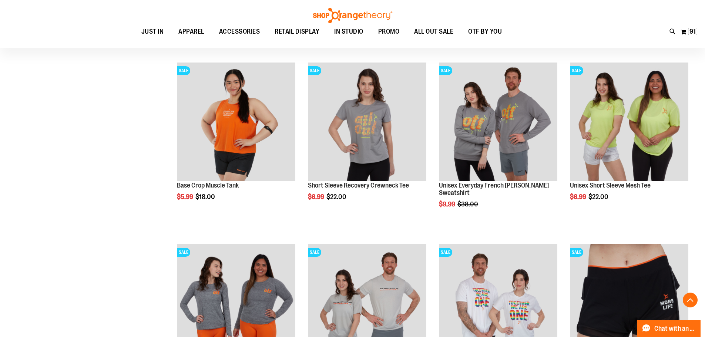
scroll to position [2813, 0]
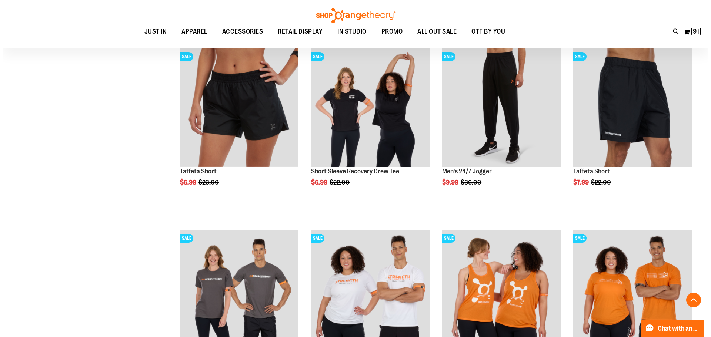
scroll to position [2035, 0]
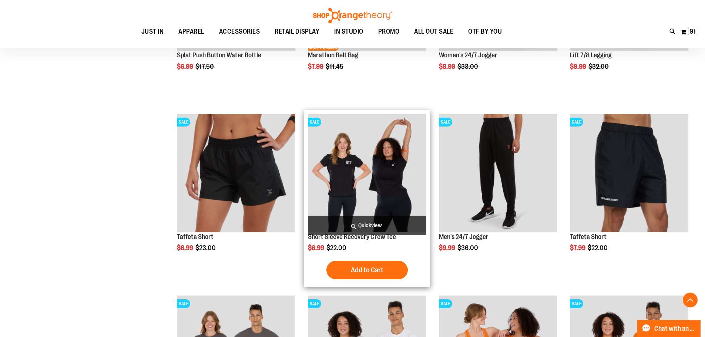
click at [370, 226] on span "Quickview" at bounding box center [367, 226] width 118 height 20
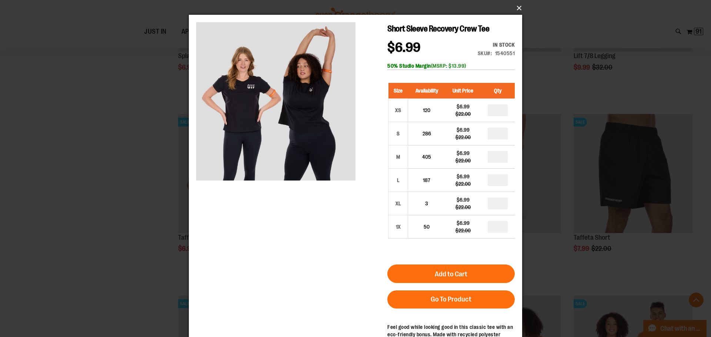
click at [519, 10] on button "×" at bounding box center [357, 8] width 333 height 16
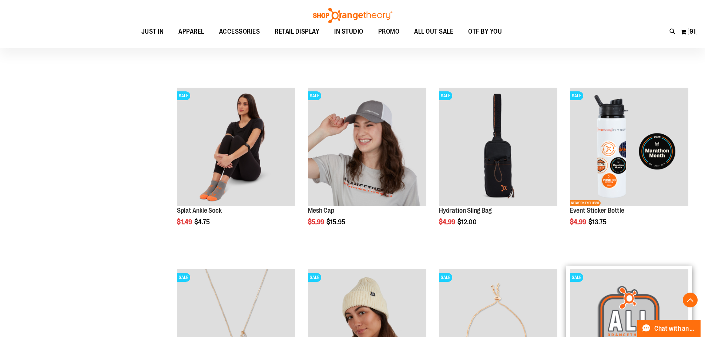
scroll to position [1147, 0]
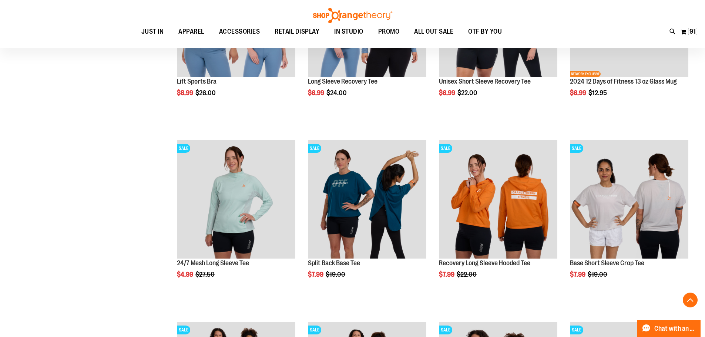
scroll to position [370, 0]
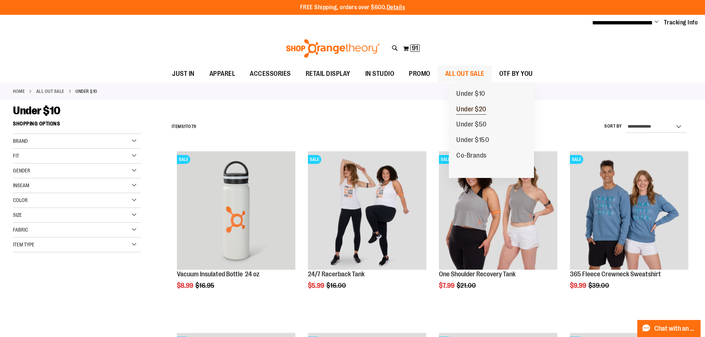
click at [478, 105] on link "Under $20" at bounding box center [471, 110] width 45 height 16
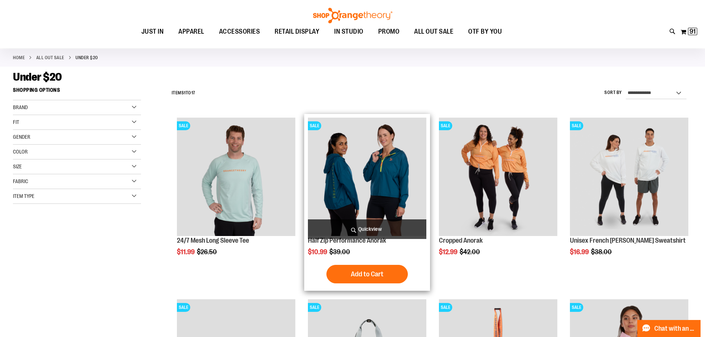
scroll to position [74, 0]
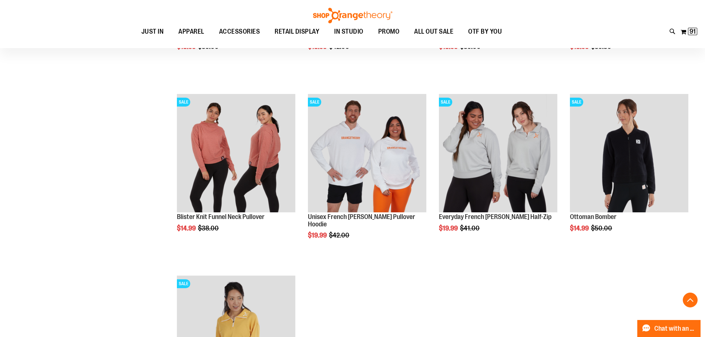
scroll to position [629, 0]
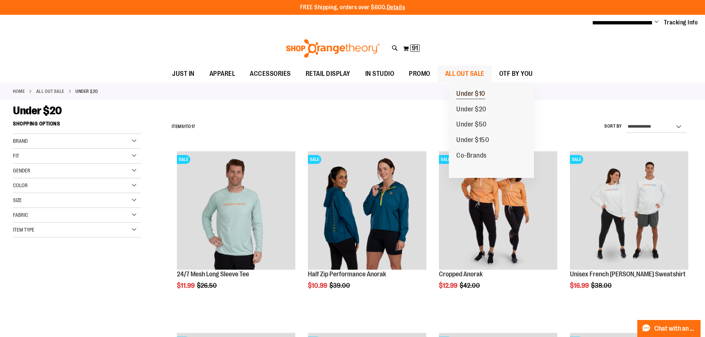
type input "**********"
click at [481, 95] on span "Under $10" at bounding box center [470, 94] width 29 height 9
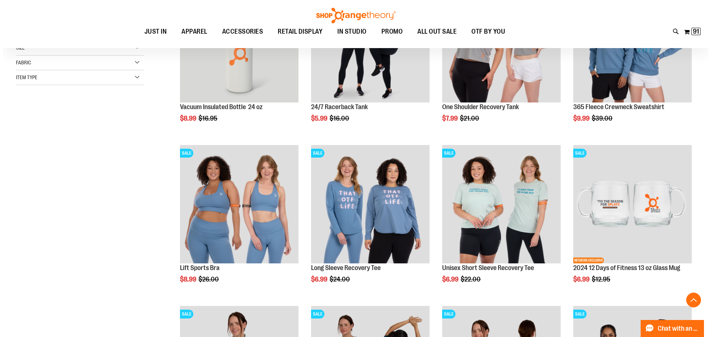
scroll to position [185, 0]
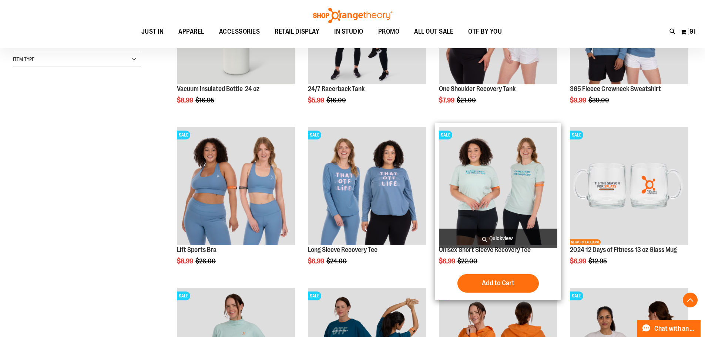
type input "**********"
click at [503, 233] on span "Quickview" at bounding box center [498, 239] width 118 height 20
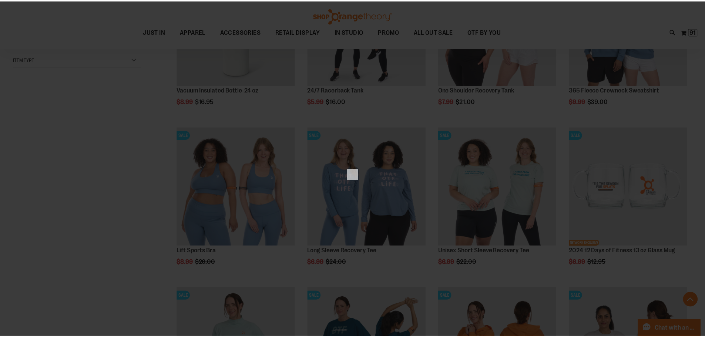
scroll to position [0, 0]
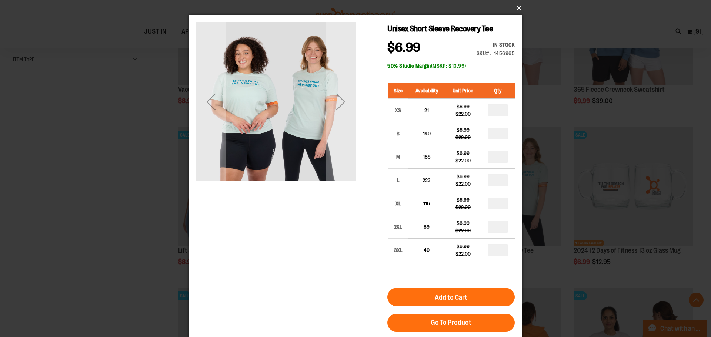
click at [516, 5] on button "×" at bounding box center [357, 8] width 333 height 16
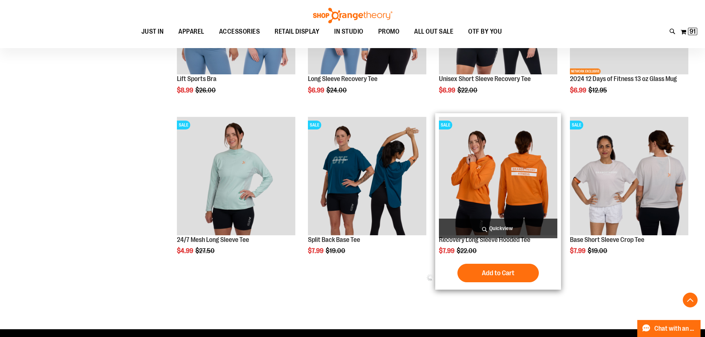
scroll to position [370, 0]
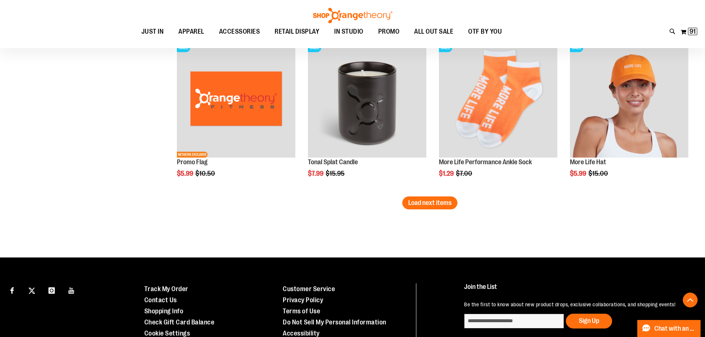
scroll to position [1443, 0]
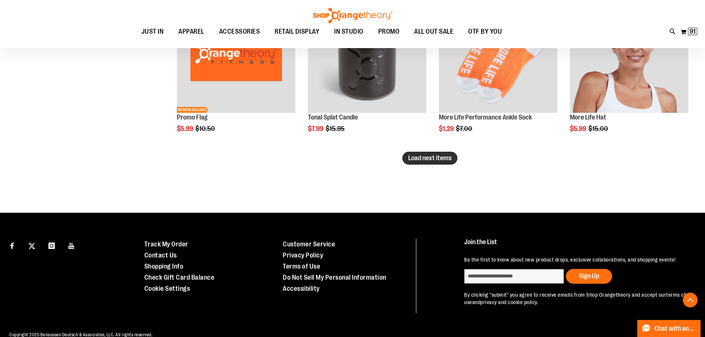
click at [431, 158] on span "Load next items" at bounding box center [429, 157] width 43 height 7
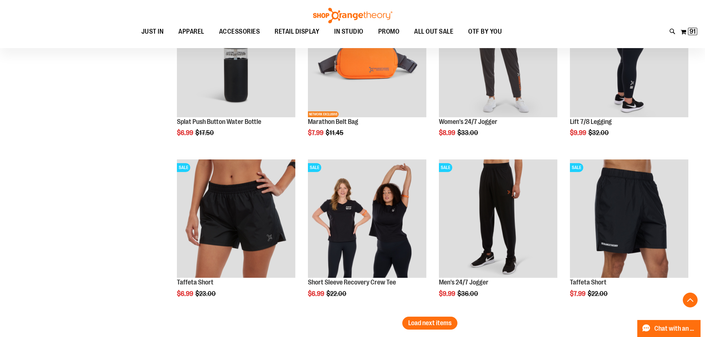
scroll to position [1850, 0]
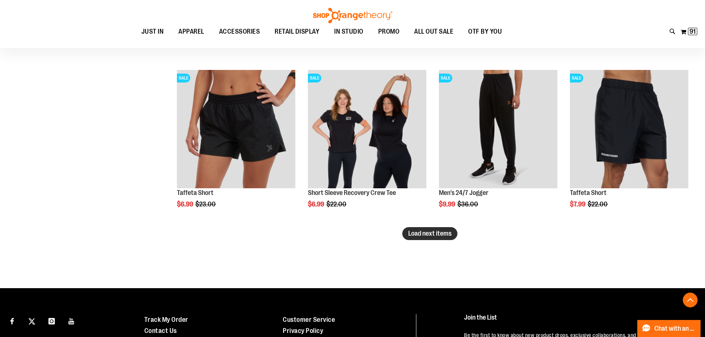
click at [432, 236] on span "Load next items" at bounding box center [429, 233] width 43 height 7
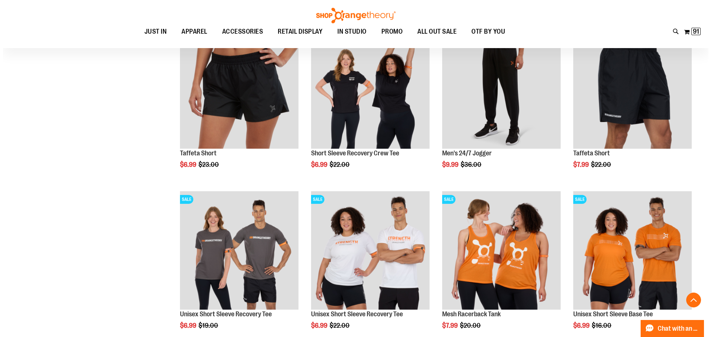
scroll to position [2035, 0]
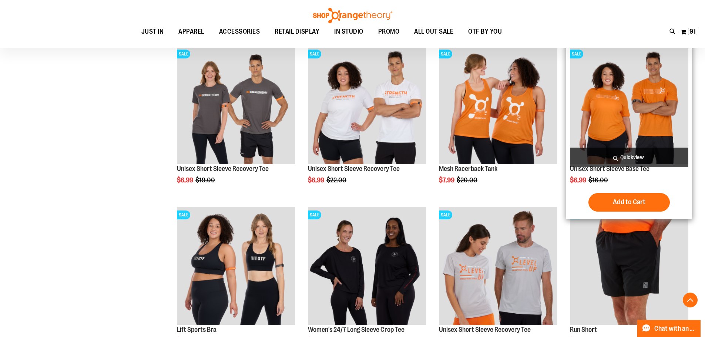
click at [636, 155] on span "Quickview" at bounding box center [629, 158] width 118 height 20
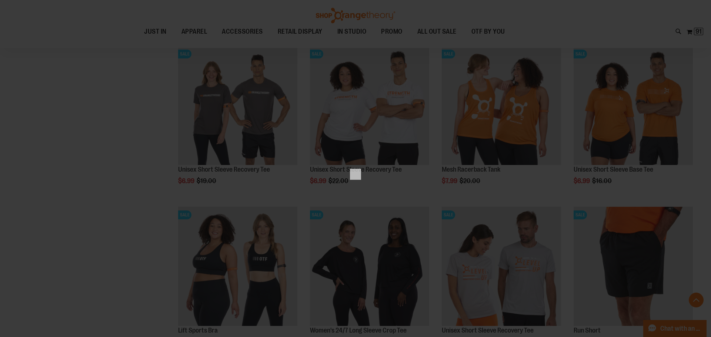
scroll to position [0, 0]
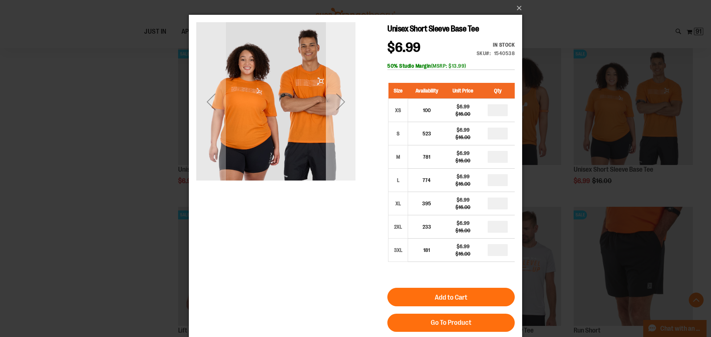
click at [341, 101] on div "Next" at bounding box center [341, 102] width 30 height 30
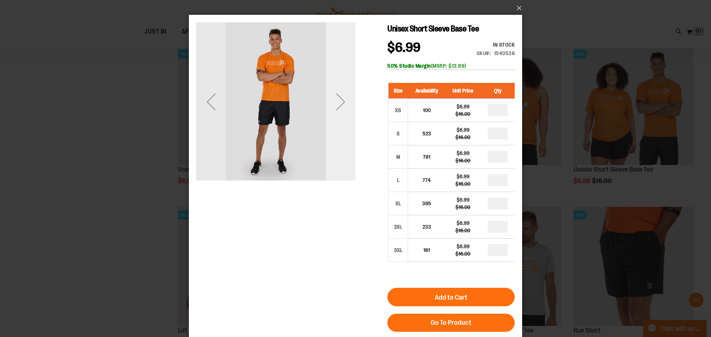
click at [341, 101] on div "Next" at bounding box center [341, 102] width 30 height 30
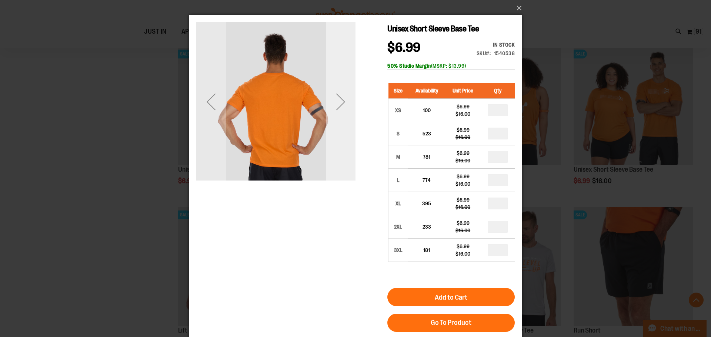
click at [341, 101] on div "Next" at bounding box center [341, 102] width 30 height 30
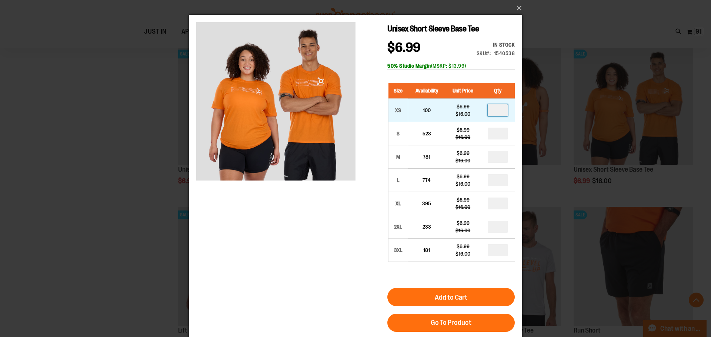
click at [489, 113] on input "number" at bounding box center [497, 110] width 20 height 12
type input "*"
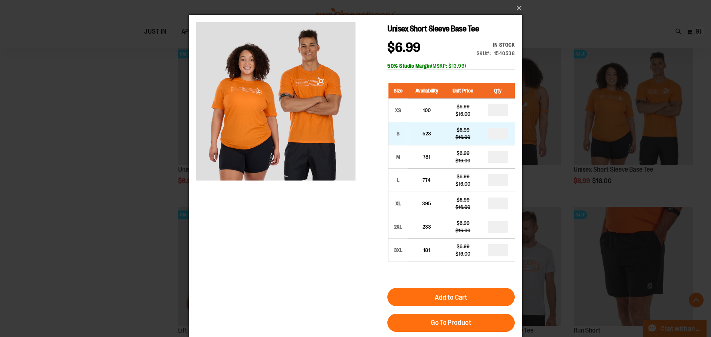
drag, startPoint x: 503, startPoint y: 133, endPoint x: 495, endPoint y: 133, distance: 7.8
type input "*"
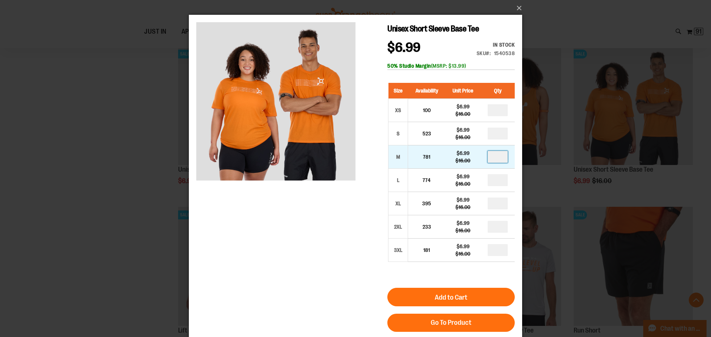
drag, startPoint x: 502, startPoint y: 157, endPoint x: 486, endPoint y: 157, distance: 15.5
type input "*"
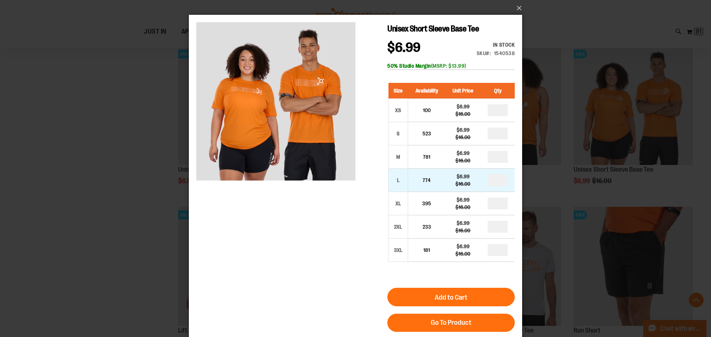
drag, startPoint x: 501, startPoint y: 182, endPoint x: 489, endPoint y: 182, distance: 11.5
type input "*"
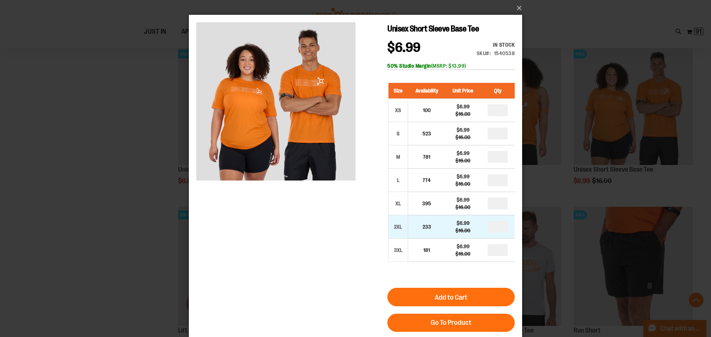
type input "*"
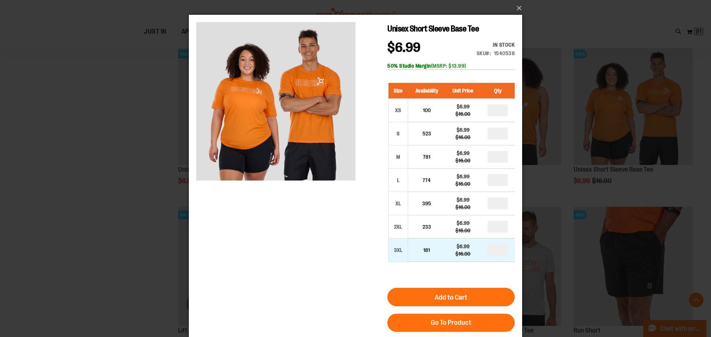
drag, startPoint x: 502, startPoint y: 249, endPoint x: 489, endPoint y: 247, distance: 13.1
type input "*"
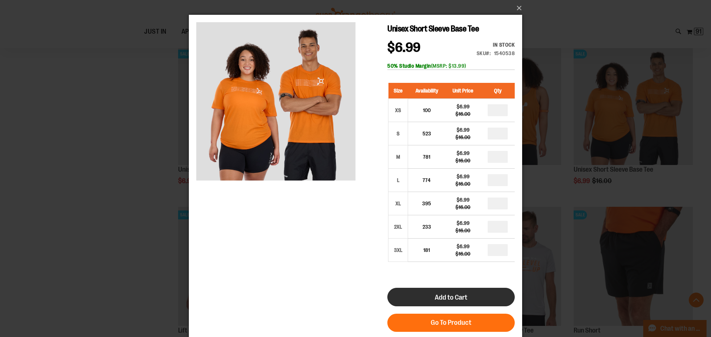
click at [453, 298] on span "Add to Cart" at bounding box center [451, 298] width 33 height 8
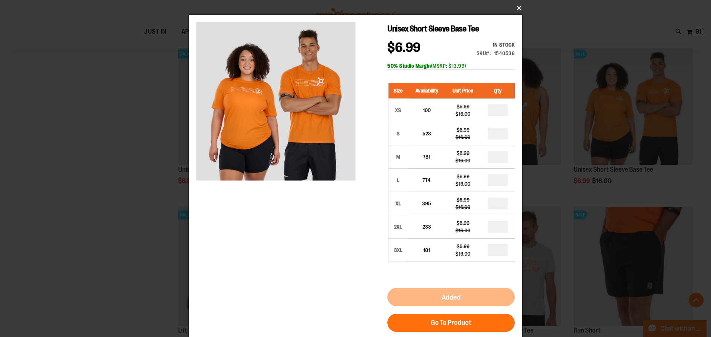
click at [518, 8] on button "×" at bounding box center [357, 8] width 333 height 16
click at [518, 6] on button "×" at bounding box center [357, 8] width 333 height 16
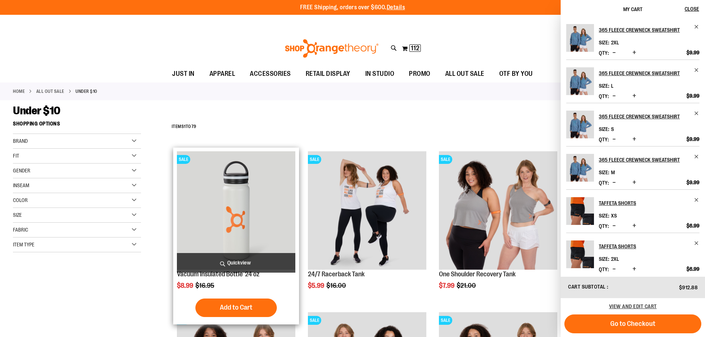
click at [237, 262] on span "Quickview" at bounding box center [236, 263] width 118 height 20
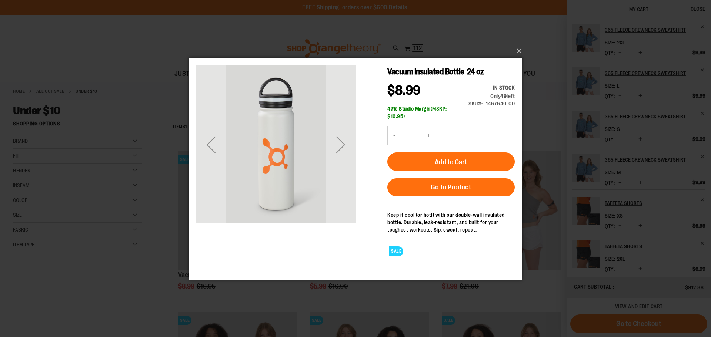
click at [430, 136] on button "+" at bounding box center [428, 135] width 15 height 19
type input "*"
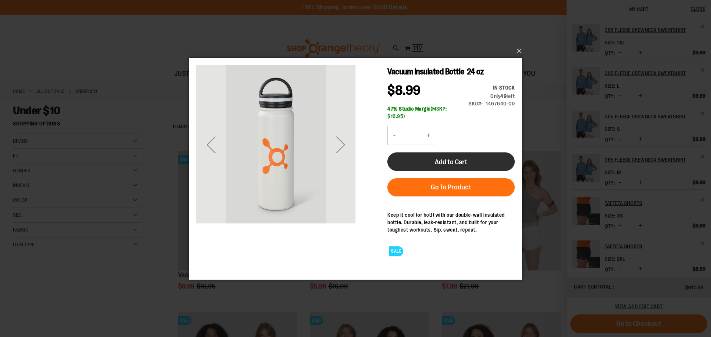
click at [454, 156] on button "Add to Cart" at bounding box center [450, 161] width 127 height 19
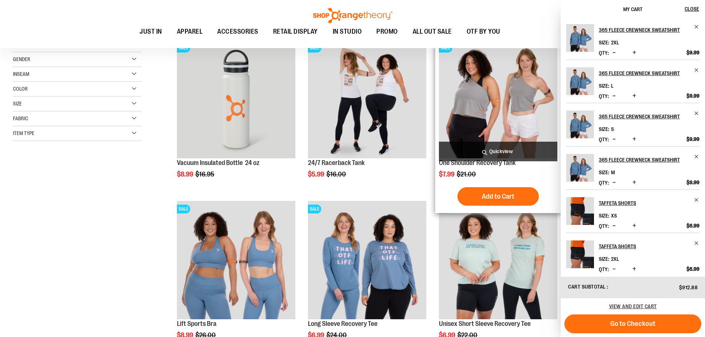
scroll to position [111, 0]
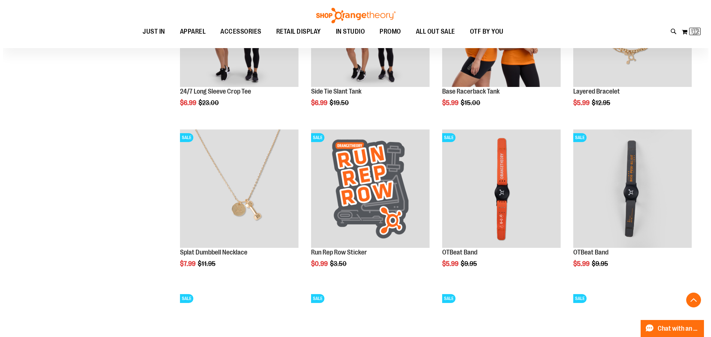
scroll to position [666, 0]
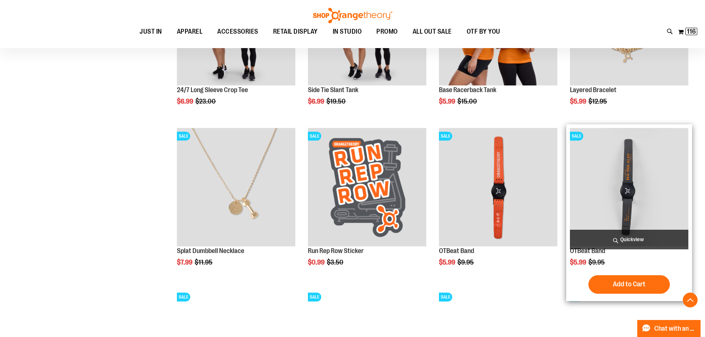
click at [634, 183] on img "product" at bounding box center [629, 187] width 118 height 118
click at [631, 239] on span "Quickview" at bounding box center [629, 240] width 118 height 20
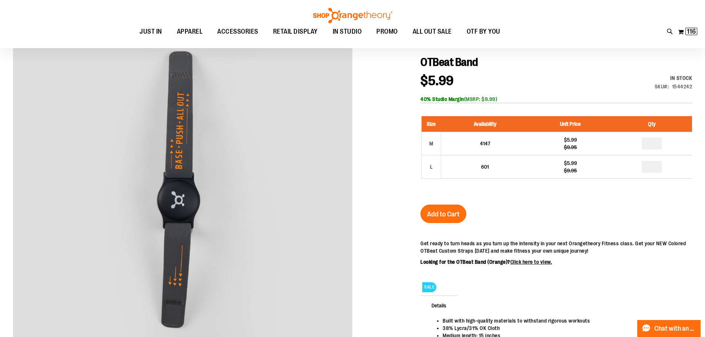
scroll to position [74, 0]
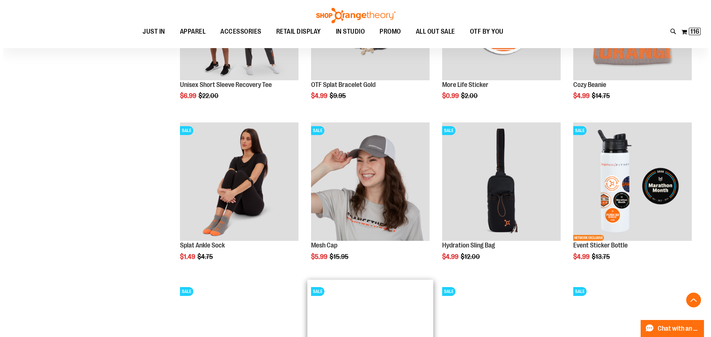
scroll to position [555, 0]
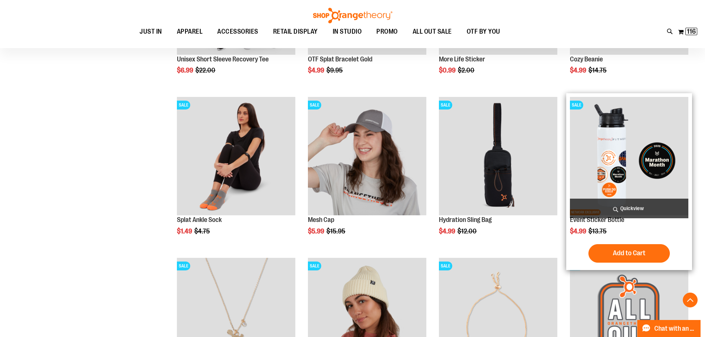
type input "**********"
click at [627, 209] on span "Quickview" at bounding box center [629, 209] width 118 height 20
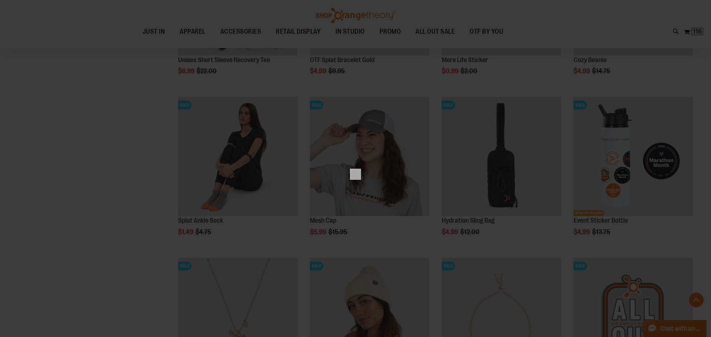
scroll to position [0, 0]
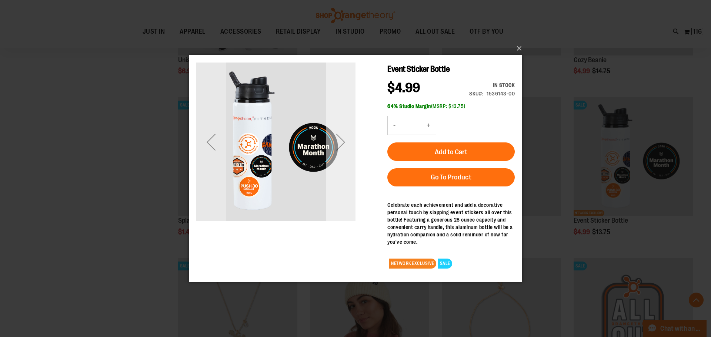
click at [344, 145] on div "Next" at bounding box center [341, 142] width 30 height 30
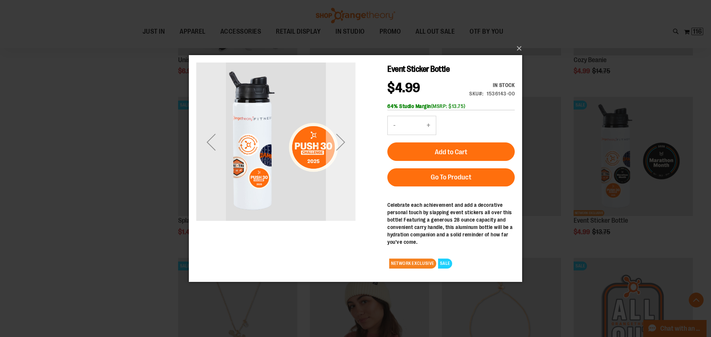
click at [344, 145] on div "Next" at bounding box center [341, 142] width 30 height 30
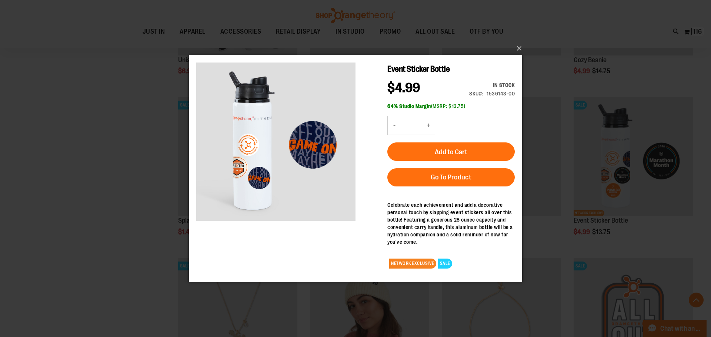
click at [429, 123] on button "+" at bounding box center [428, 125] width 15 height 19
type input "*"
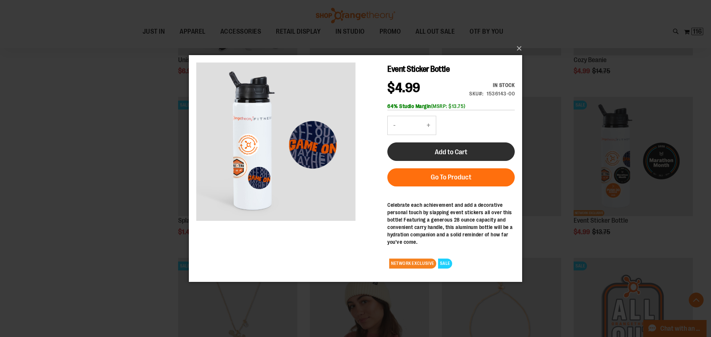
click at [447, 152] on span "Add to Cart" at bounding box center [451, 152] width 33 height 8
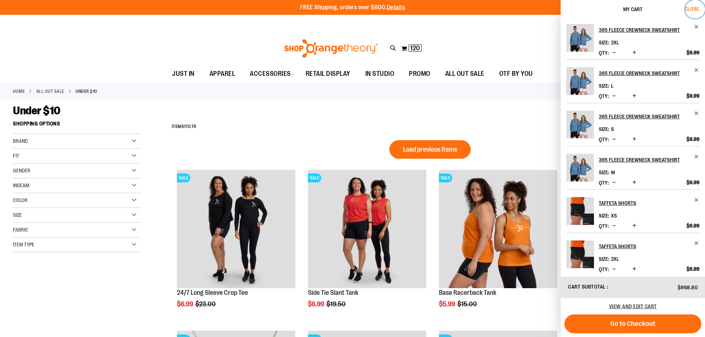
click at [692, 7] on span "Close" at bounding box center [692, 9] width 14 height 6
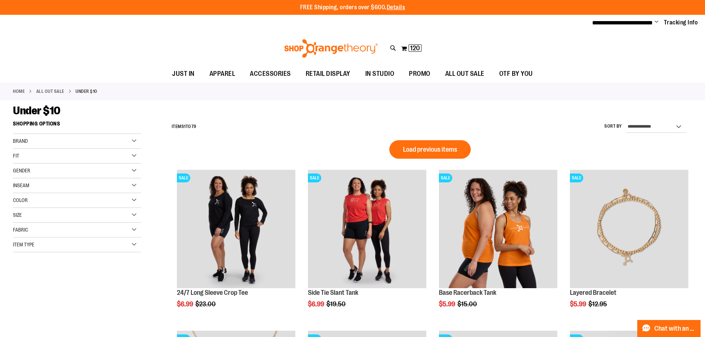
click at [616, 39] on div "Toggle Nav Search Popular Suggestions Advanced Search" at bounding box center [352, 48] width 705 height 34
click at [403, 47] on button "My Cart 120 120 items" at bounding box center [411, 49] width 21 height 12
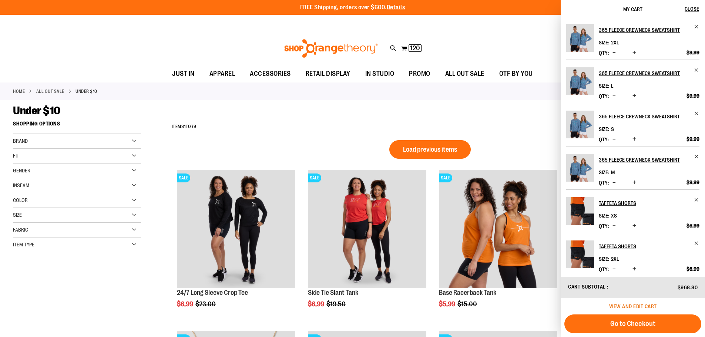
click at [641, 307] on span "View and edit cart" at bounding box center [633, 307] width 48 height 6
click at [657, 305] on span "View and edit cart" at bounding box center [633, 307] width 48 height 6
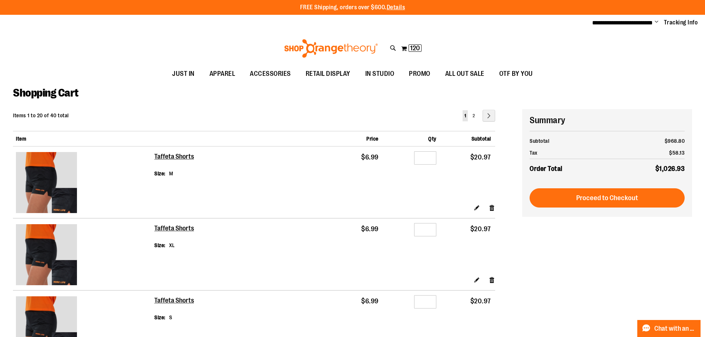
type input "**********"
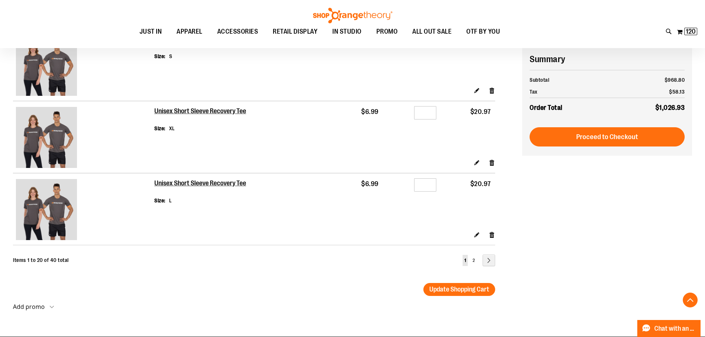
scroll to position [1345, 0]
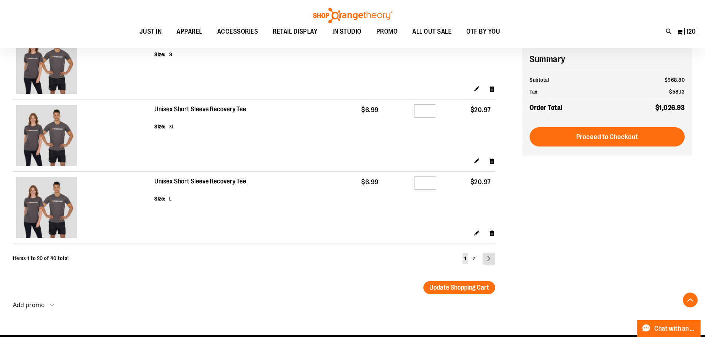
click at [492, 263] on link "Page Next" at bounding box center [489, 259] width 13 height 12
click at [490, 258] on link "Page Next" at bounding box center [489, 259] width 13 height 12
